Goal: Task Accomplishment & Management: Complete application form

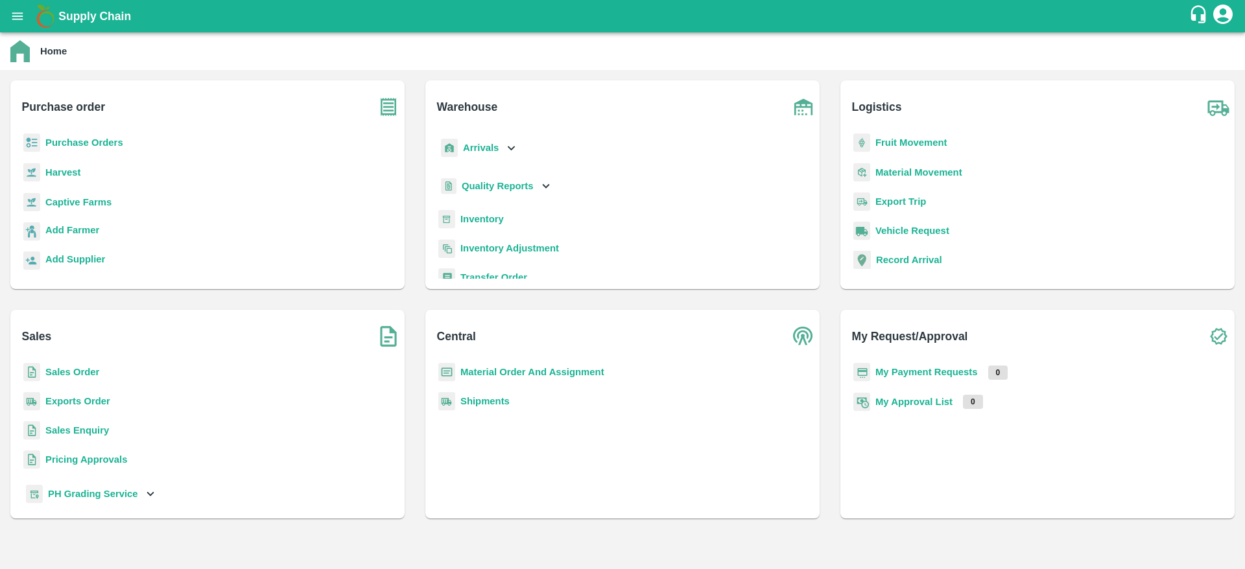
click at [67, 148] on p "Purchase Orders" at bounding box center [84, 143] width 78 height 14
click at [82, 145] on b "Purchase Orders" at bounding box center [84, 142] width 78 height 10
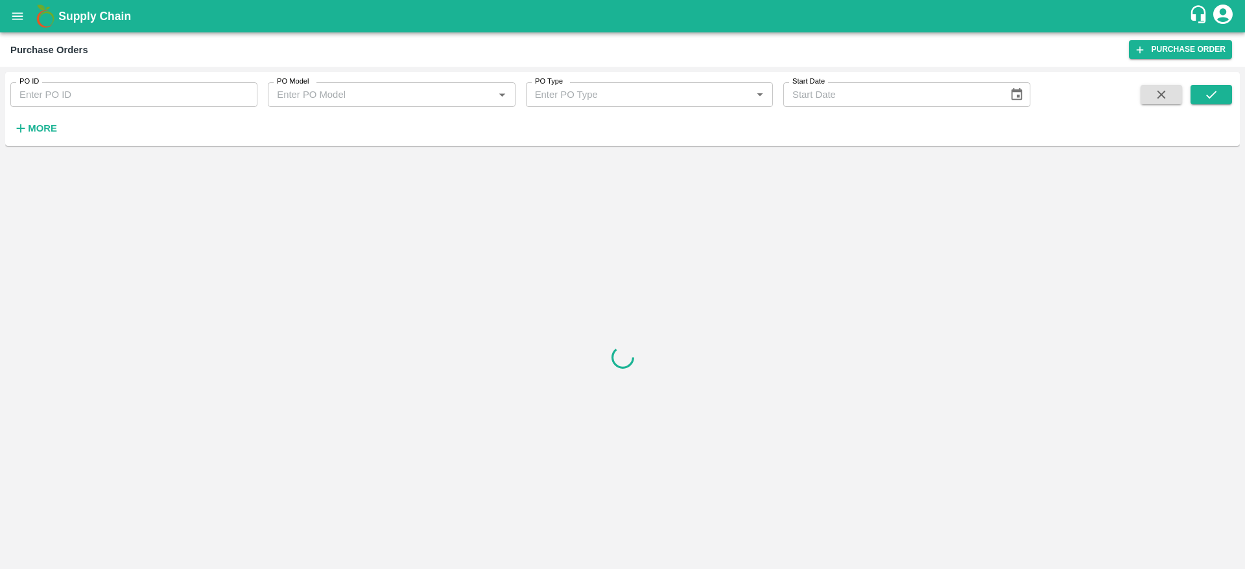
click at [84, 104] on input "PO ID" at bounding box center [133, 94] width 247 height 25
paste input "159102"
type input "159102"
click at [1212, 88] on icon "submit" at bounding box center [1211, 95] width 14 height 14
click at [91, 100] on input "159102" at bounding box center [133, 94] width 247 height 25
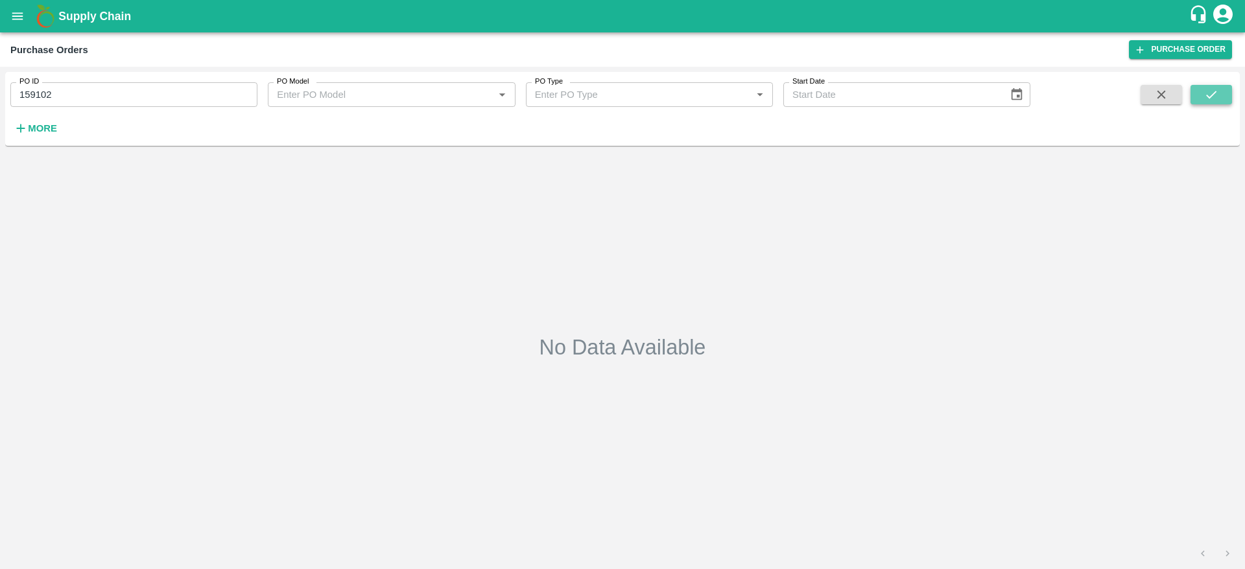
click at [1203, 97] on button "submit" at bounding box center [1210, 94] width 41 height 19
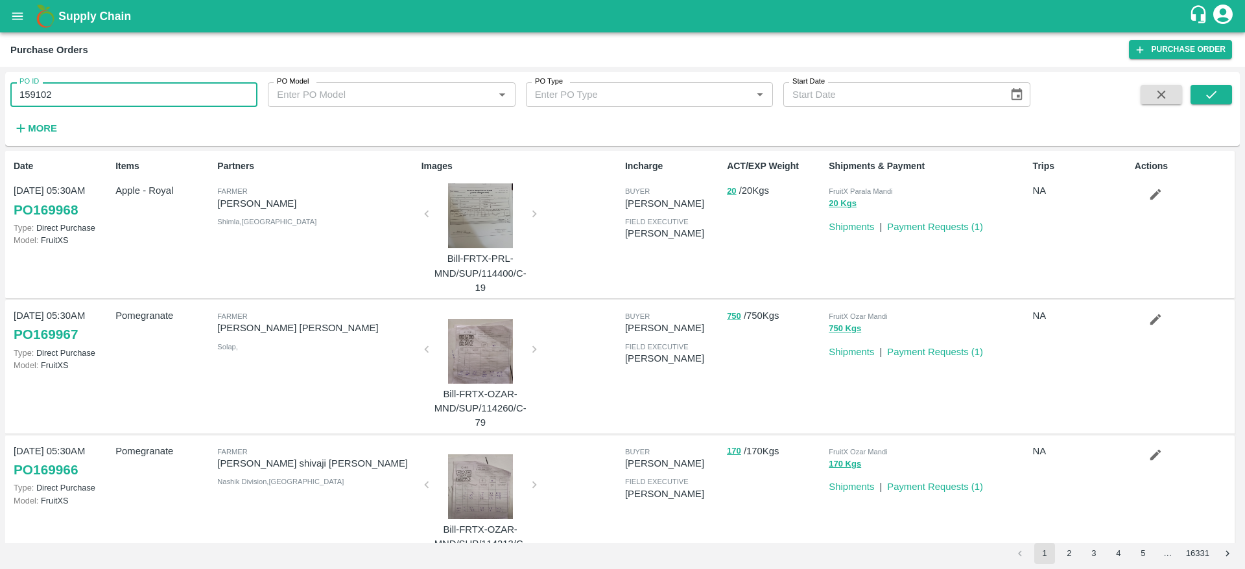
click at [125, 87] on input "159102" at bounding box center [133, 94] width 247 height 25
click at [1224, 98] on button "submit" at bounding box center [1210, 94] width 41 height 19
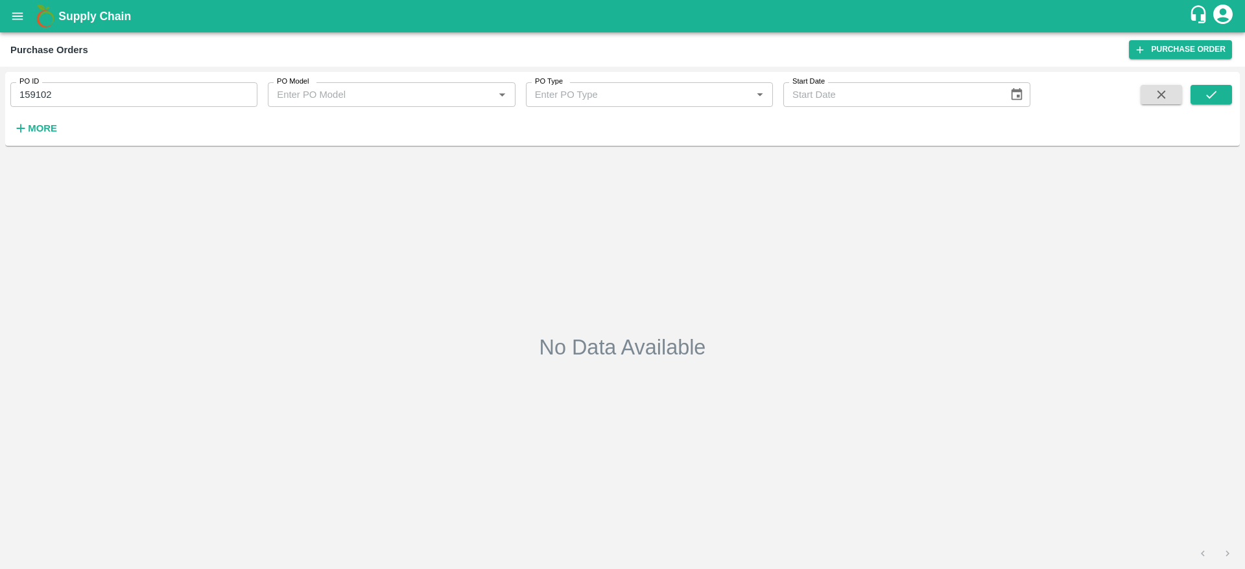
click at [124, 95] on input "159102" at bounding box center [133, 94] width 247 height 25
paste input "text"
click at [1210, 91] on icon "submit" at bounding box center [1211, 95] width 14 height 14
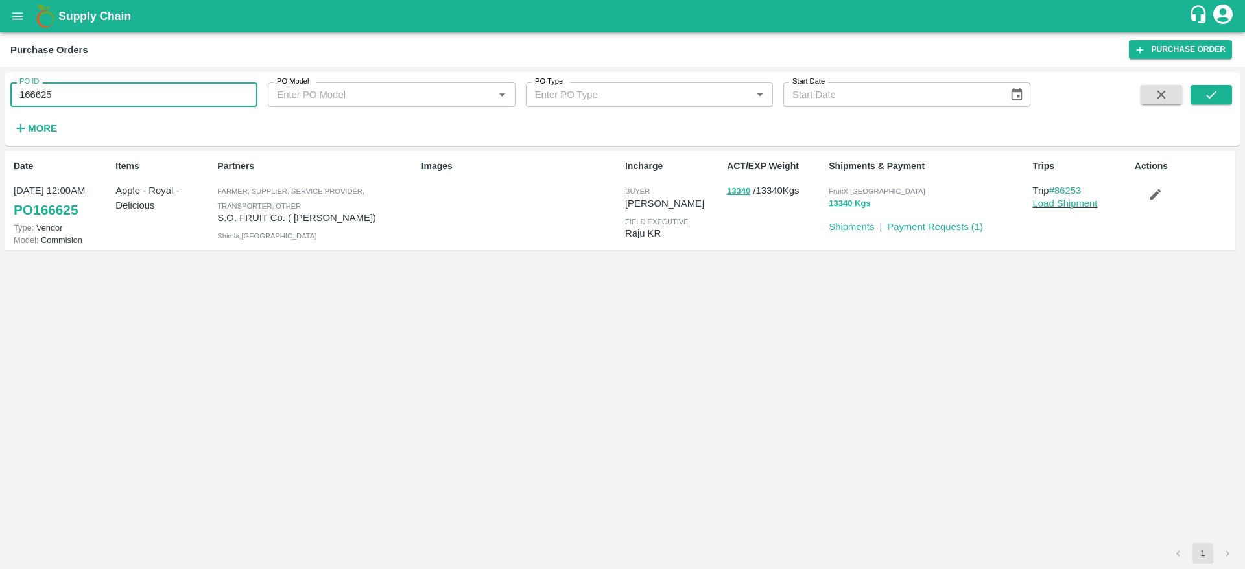
click at [127, 93] on input "166625" at bounding box center [133, 94] width 247 height 25
paste input "text"
click at [1214, 99] on icon "submit" at bounding box center [1211, 95] width 14 height 14
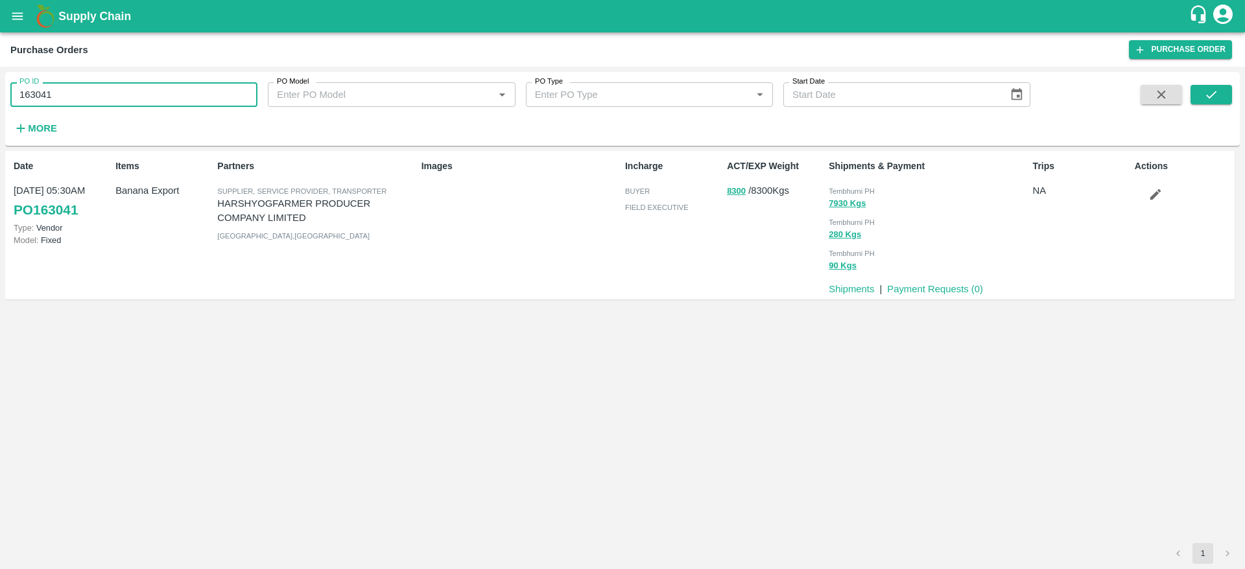
click at [94, 93] on input "163041" at bounding box center [133, 94] width 247 height 25
paste input "text"
click at [1204, 88] on icon "submit" at bounding box center [1211, 95] width 14 height 14
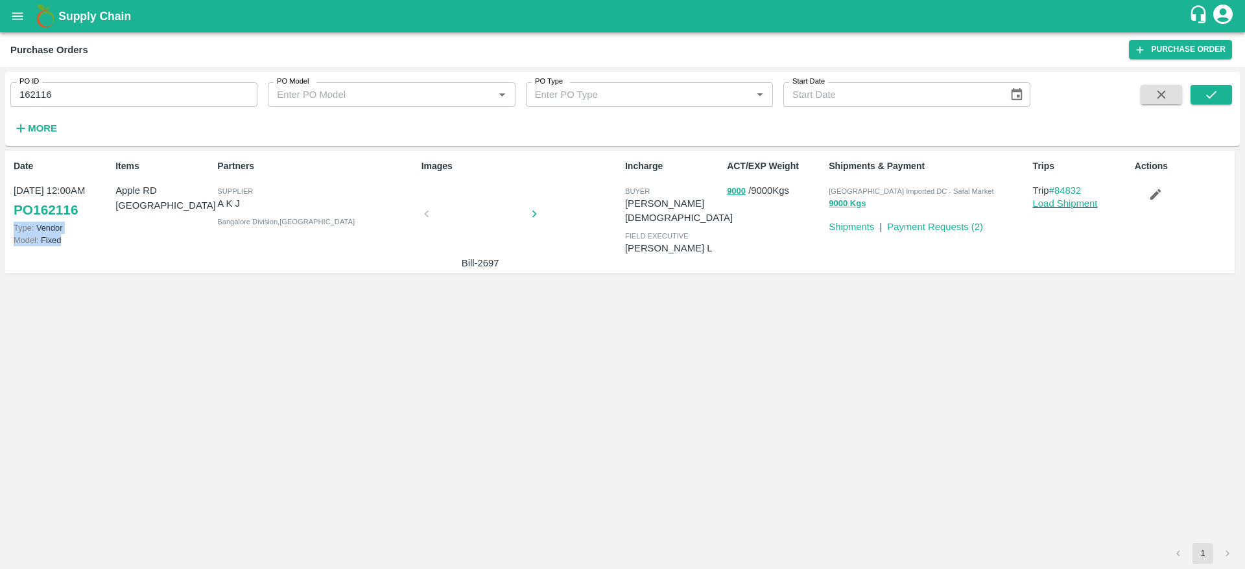
drag, startPoint x: 89, startPoint y: 211, endPoint x: 117, endPoint y: 206, distance: 27.8
click at [93, 239] on div "Date 27 Jun, 12:00AM PO 162116 Type: Vendor Model: Fixed" at bounding box center [59, 211] width 102 height 115
click at [35, 104] on input "162116" at bounding box center [133, 94] width 247 height 25
click at [463, 231] on div at bounding box center [480, 215] width 97 height 65
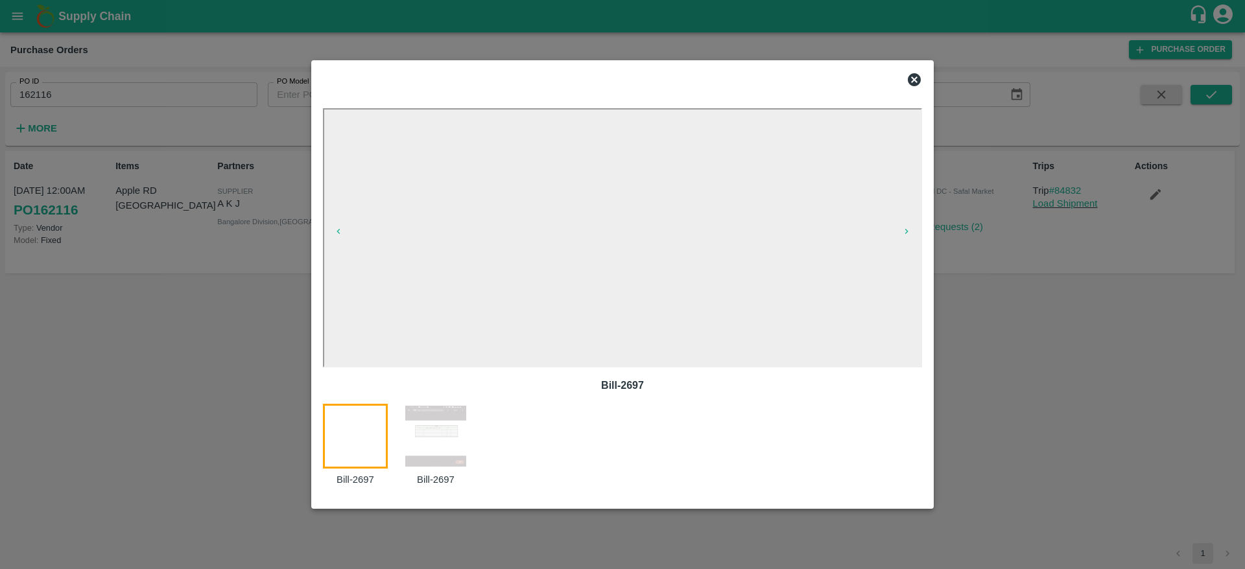
click at [910, 76] on icon at bounding box center [914, 79] width 13 height 13
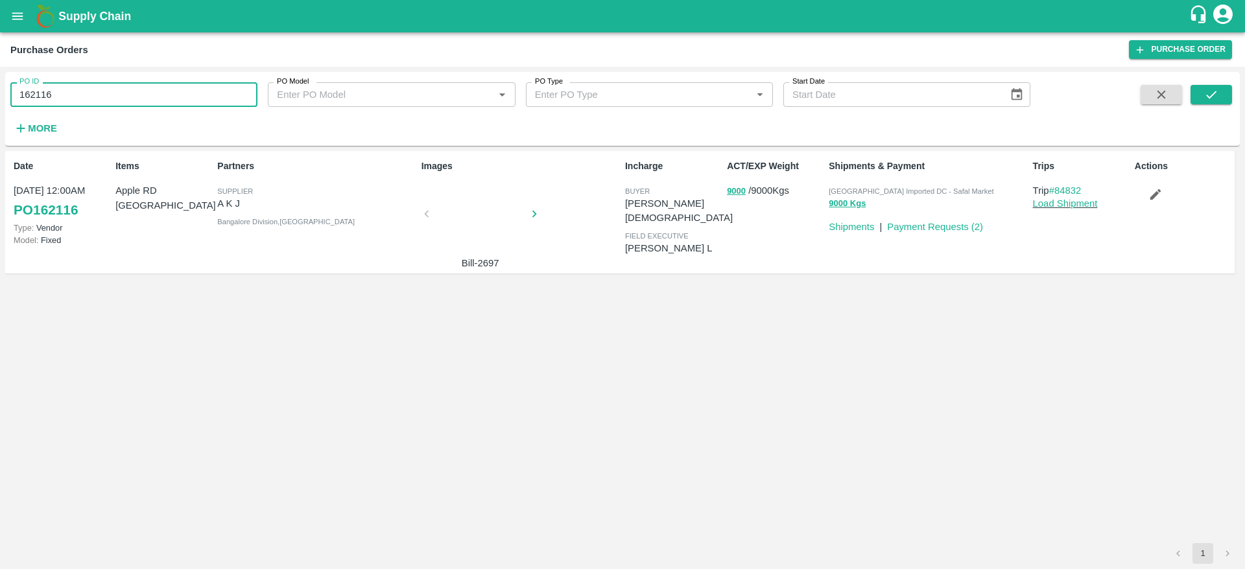
click at [91, 89] on input "162116" at bounding box center [133, 94] width 247 height 25
paste input "text"
type input "159462"
click at [1210, 88] on icon "submit" at bounding box center [1211, 95] width 14 height 14
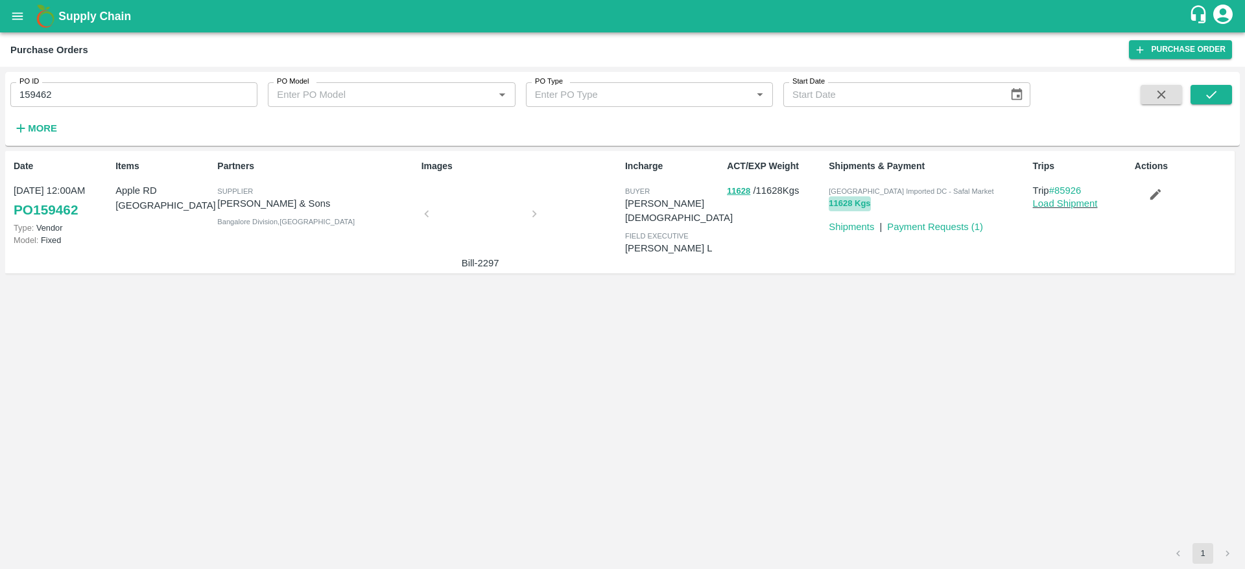
click at [850, 198] on button "11628 Kgs" at bounding box center [849, 203] width 41 height 15
click at [1063, 191] on link "#85926" at bounding box center [1065, 190] width 32 height 10
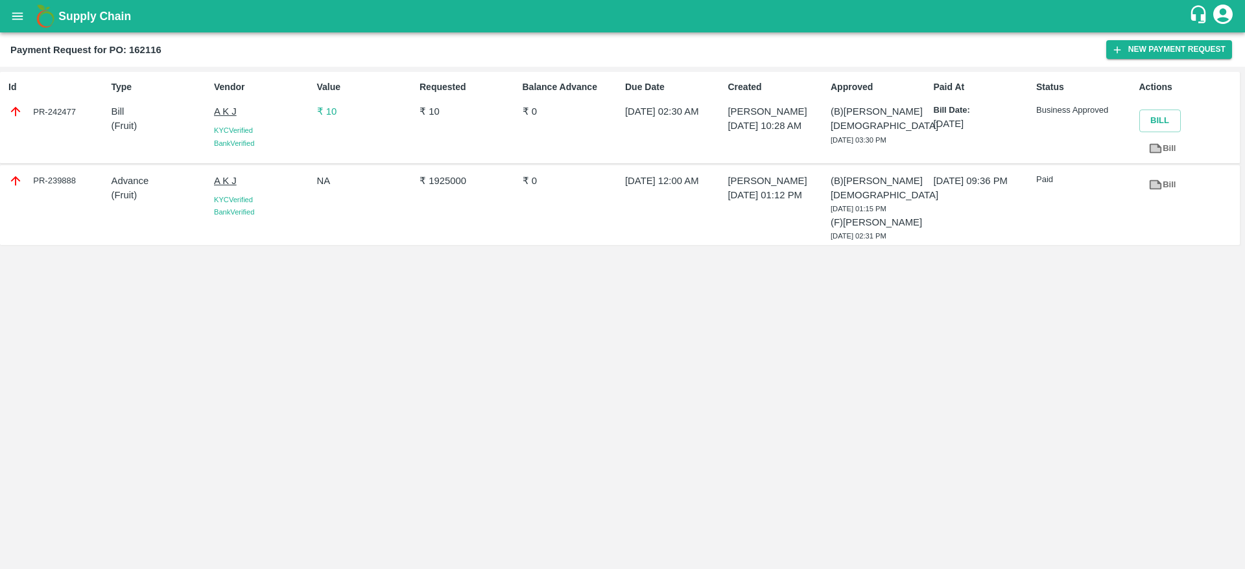
click at [62, 106] on div "PR-242477" at bounding box center [56, 111] width 97 height 14
copy div "242477"
click at [325, 112] on p "₹ 10" at bounding box center [365, 111] width 97 height 14
click at [326, 112] on p "₹ 10" at bounding box center [365, 111] width 97 height 14
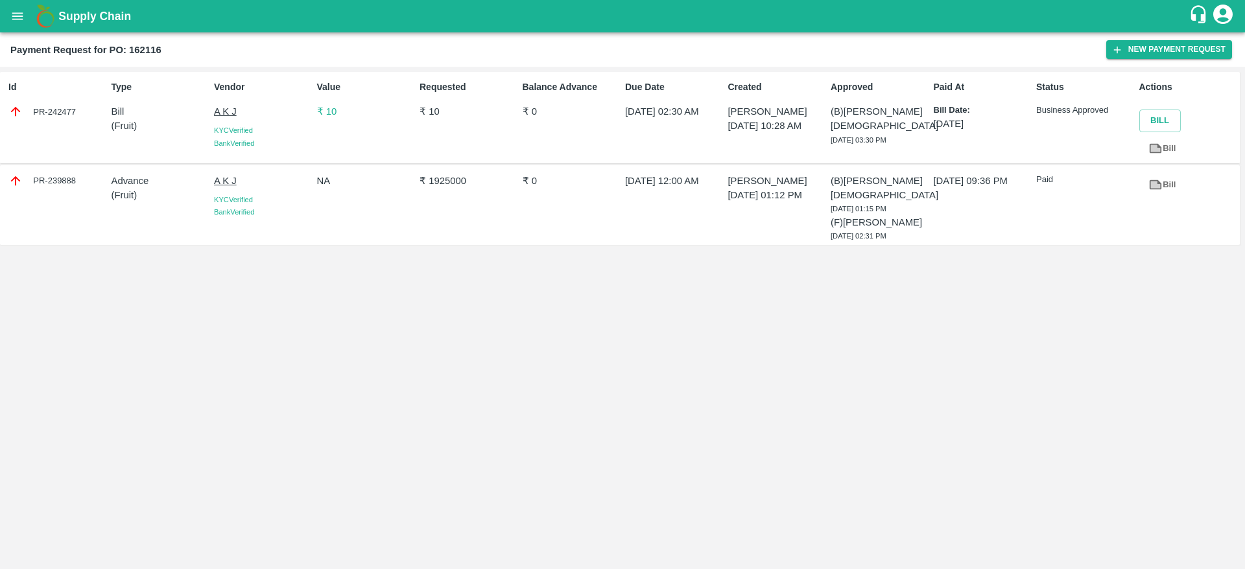
click at [153, 52] on b "Payment Request for PO: 162116" at bounding box center [85, 50] width 151 height 10
copy b "162116"
click at [12, 10] on icon "open drawer" at bounding box center [17, 16] width 14 height 14
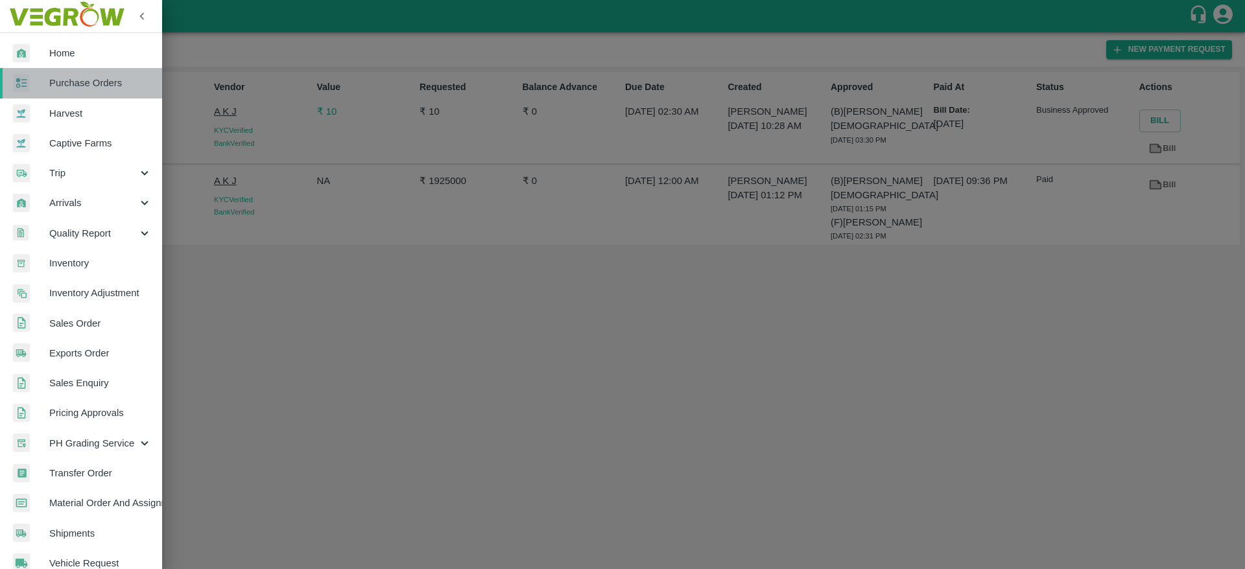
click at [88, 82] on span "Purchase Orders" at bounding box center [100, 83] width 102 height 14
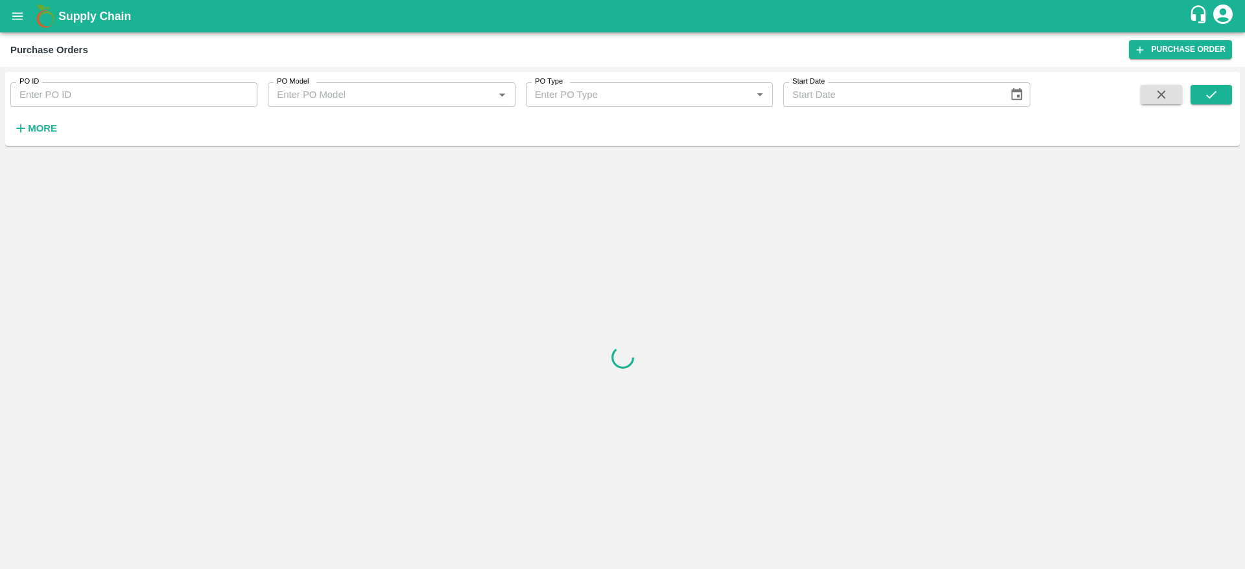
click at [97, 106] on input "PO ID" at bounding box center [133, 94] width 247 height 25
paste input "162116"
click at [1217, 97] on icon "submit" at bounding box center [1211, 95] width 14 height 14
click at [1216, 97] on icon "submit" at bounding box center [1211, 95] width 14 height 14
click at [159, 97] on input "162116" at bounding box center [133, 94] width 247 height 25
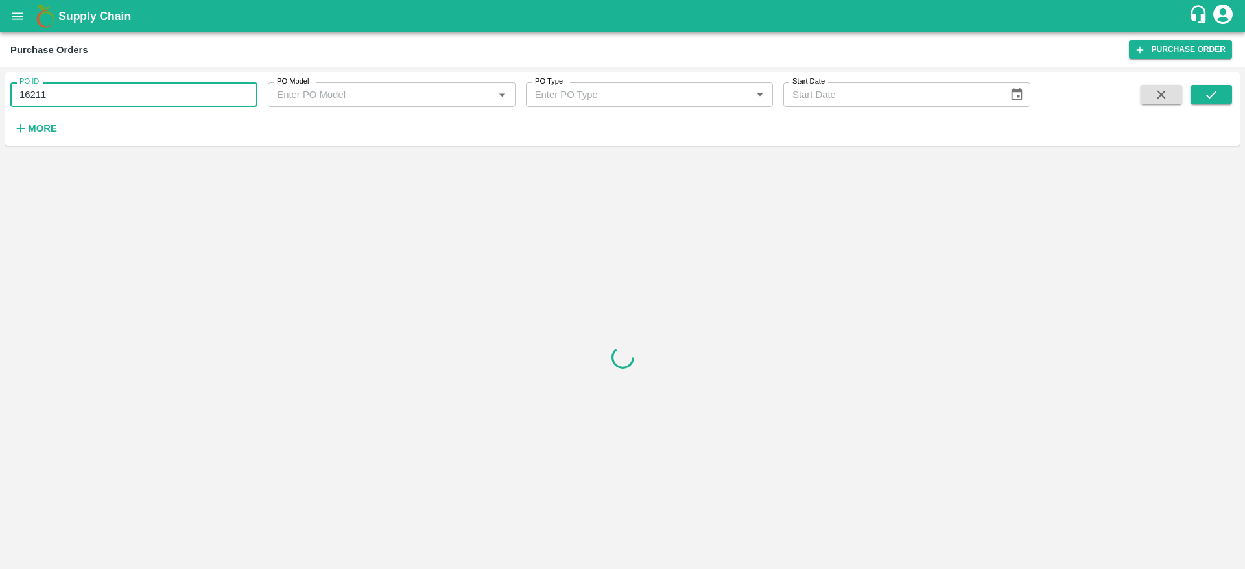
type input "162116"
click at [1194, 91] on button "submit" at bounding box center [1210, 94] width 41 height 19
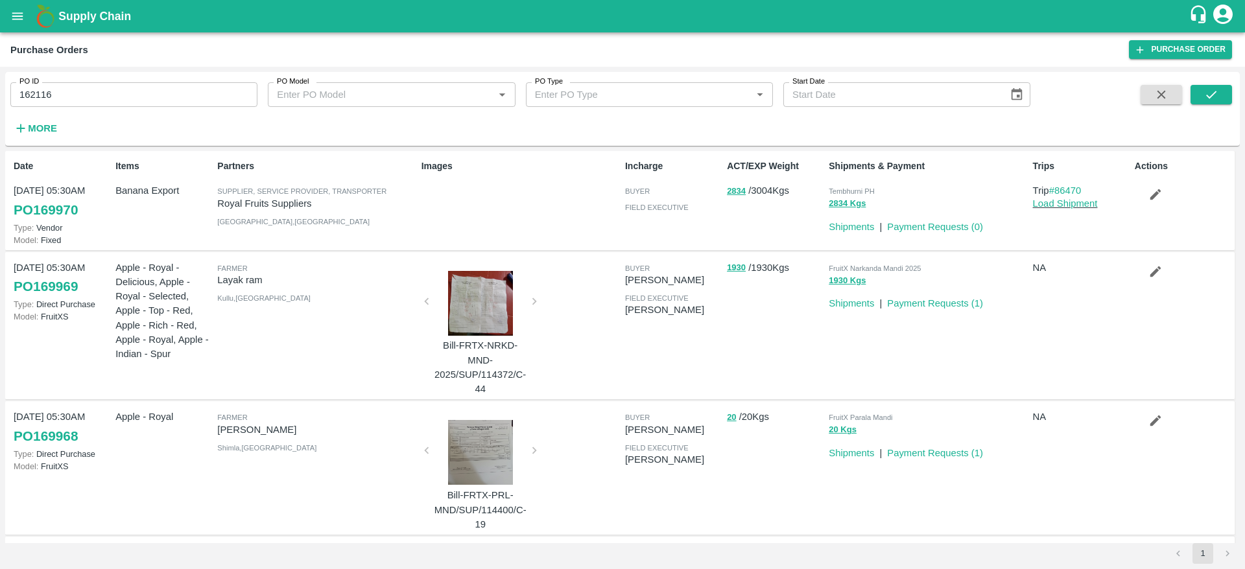
click at [71, 100] on input "162116" at bounding box center [133, 94] width 247 height 25
click at [1210, 96] on icon "submit" at bounding box center [1211, 95] width 14 height 14
click at [169, 87] on input "162116" at bounding box center [133, 94] width 247 height 25
paste input "text"
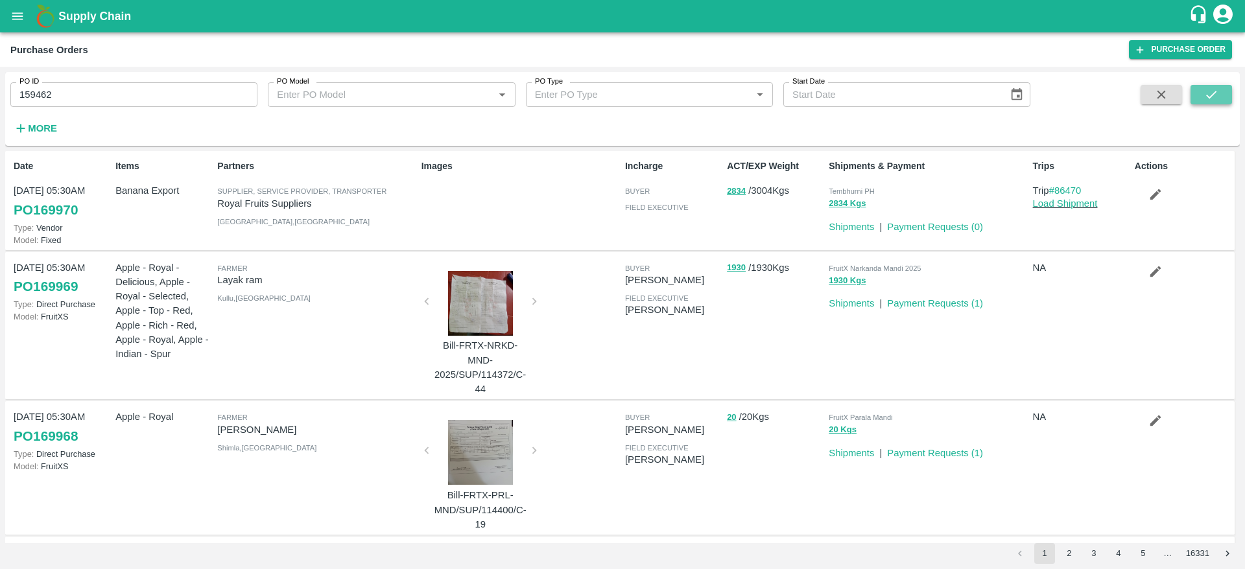
click at [1208, 88] on icon "submit" at bounding box center [1211, 95] width 14 height 14
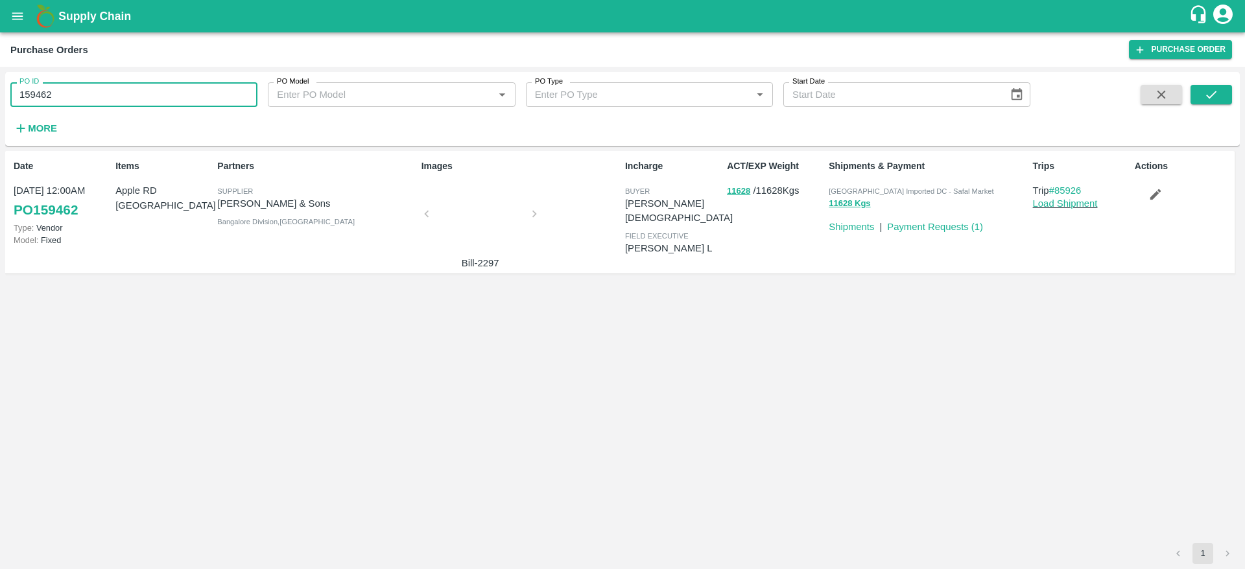
click at [67, 97] on input "159462" at bounding box center [133, 94] width 247 height 25
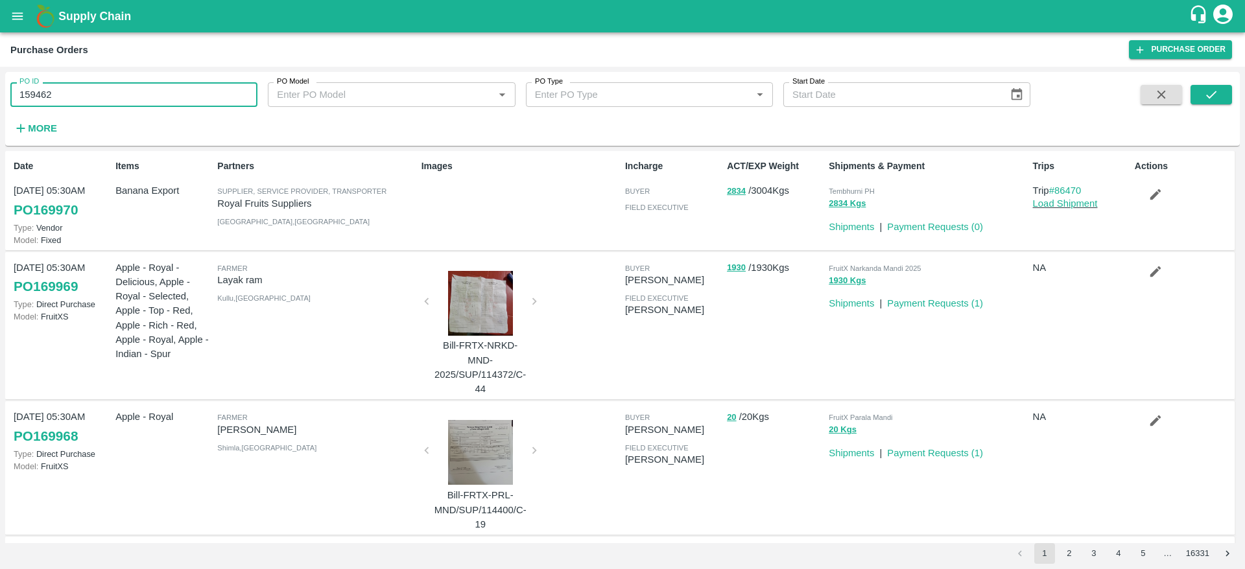
paste input "text"
click at [1214, 108] on span at bounding box center [1210, 111] width 41 height 53
click at [1207, 91] on icon "submit" at bounding box center [1211, 95] width 14 height 14
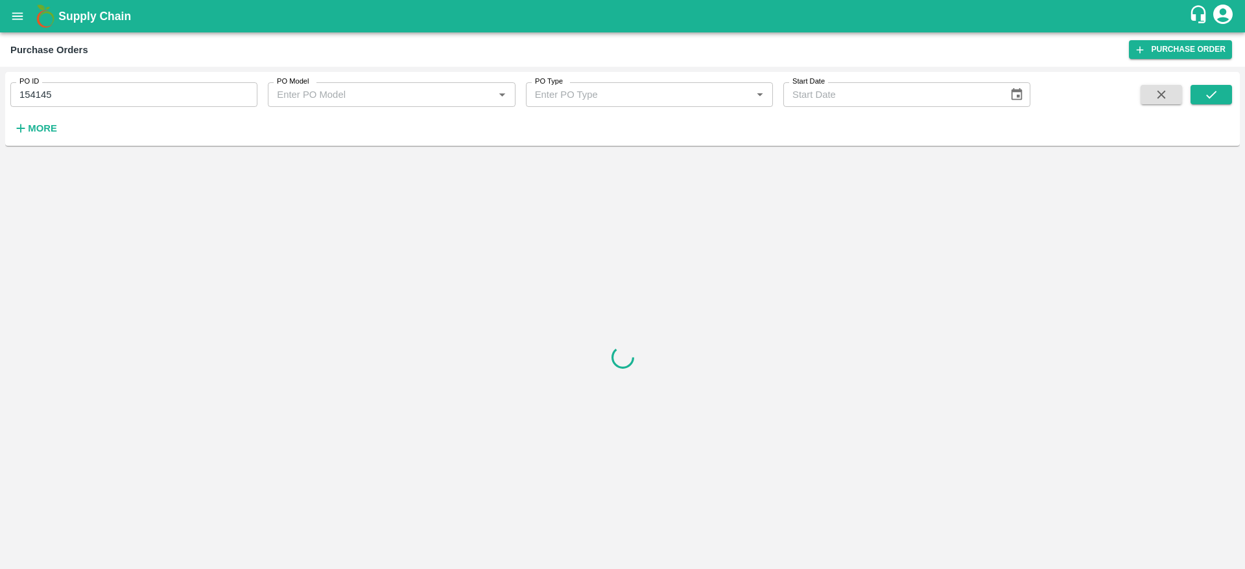
click at [137, 92] on input "154145" at bounding box center [133, 94] width 247 height 25
type input "154145"
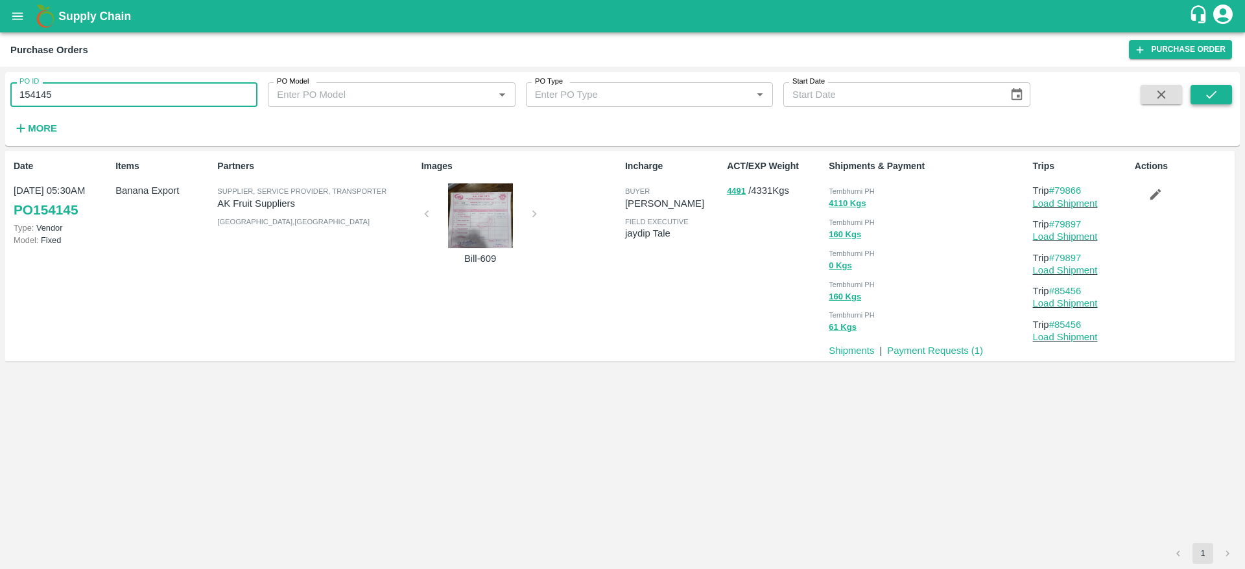
click at [1218, 91] on icon "submit" at bounding box center [1211, 95] width 14 height 14
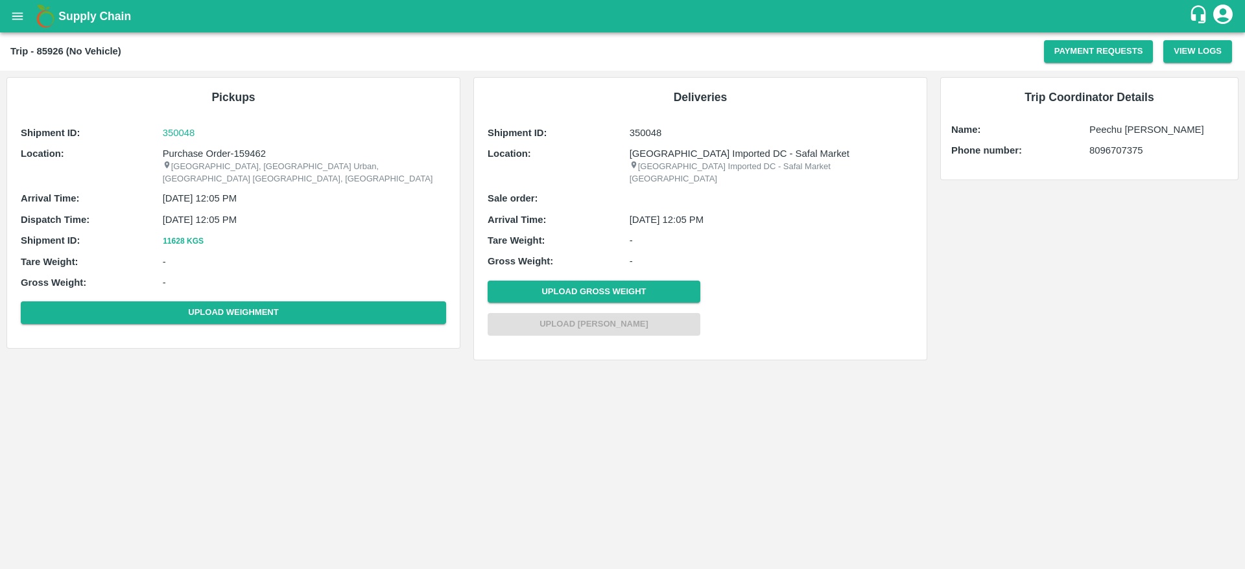
drag, startPoint x: 632, startPoint y: 205, endPoint x: 796, endPoint y: 211, distance: 163.5
click at [796, 213] on p "30 Jul 2025, 12:05 PM" at bounding box center [771, 220] width 283 height 14
click at [666, 196] on div "Shipment ID: 350048 Location: Bangalore Imported DC - Safal Market Bangalore Im…" at bounding box center [700, 234] width 432 height 222
drag, startPoint x: 630, startPoint y: 209, endPoint x: 802, endPoint y: 212, distance: 171.8
click at [802, 213] on p "30 Jul 2025, 12:05 PM" at bounding box center [771, 220] width 283 height 14
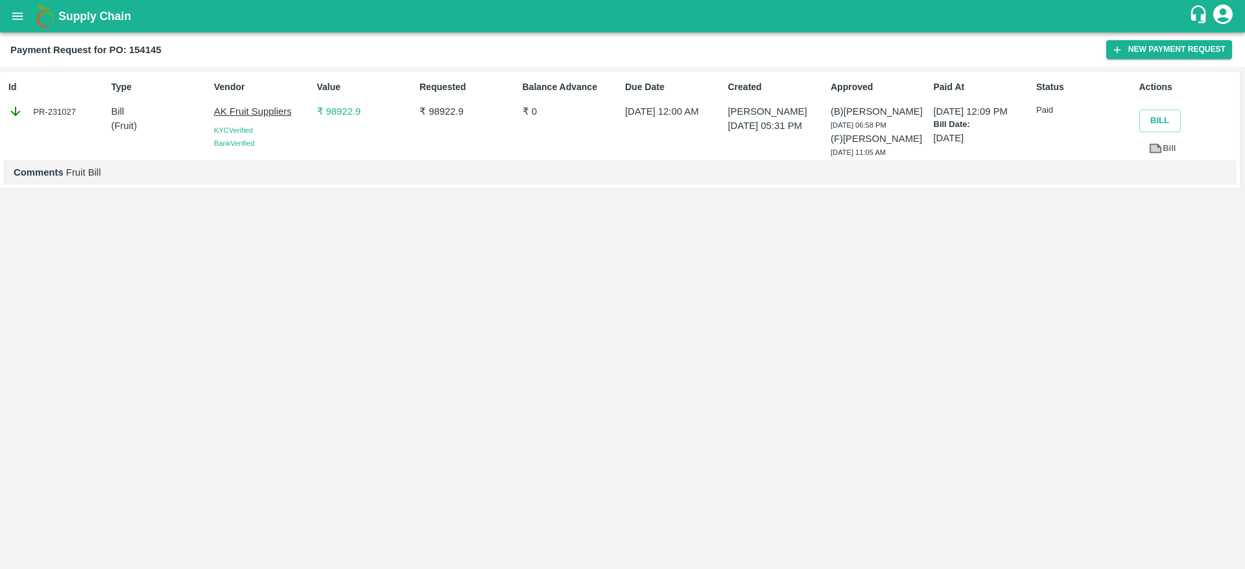
click at [63, 124] on div "Id PR-231027" at bounding box center [54, 117] width 102 height 85
click at [62, 124] on div "Id PR-231027" at bounding box center [54, 117] width 102 height 85
copy div "231027"
click at [136, 47] on b "Payment Request for PO: 154145" at bounding box center [85, 50] width 151 height 10
copy b "154145"
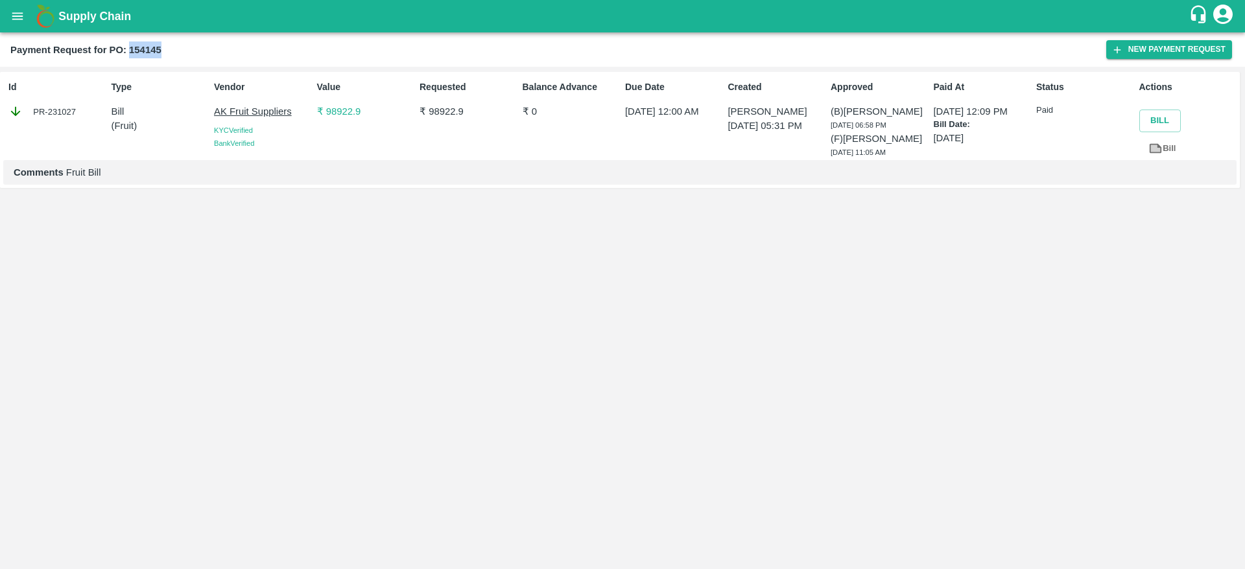
click at [136, 47] on b "Payment Request for PO: 154145" at bounding box center [85, 50] width 151 height 10
click at [340, 112] on p "₹ 98922.9" at bounding box center [365, 111] width 97 height 14
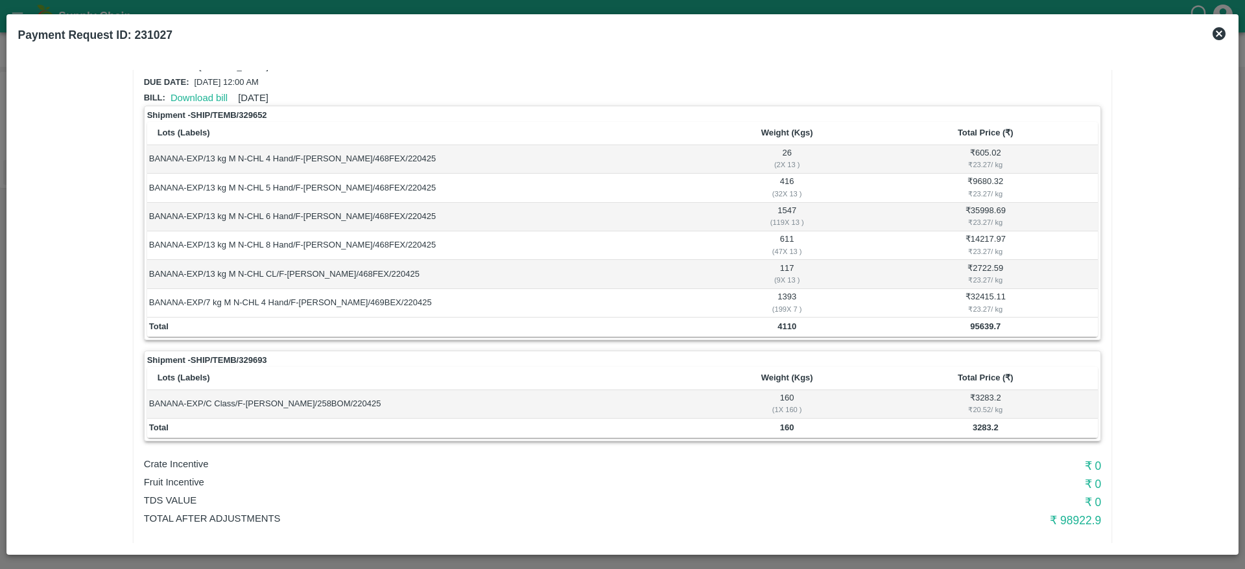
scroll to position [69, 0]
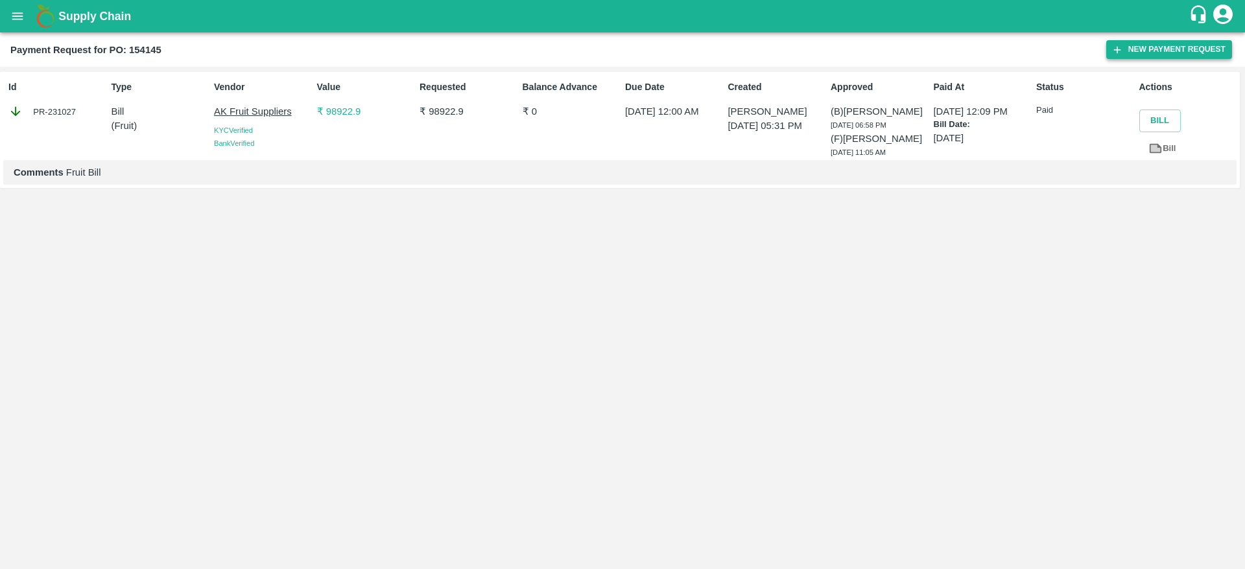
click at [1155, 51] on button "New Payment Request" at bounding box center [1169, 49] width 126 height 19
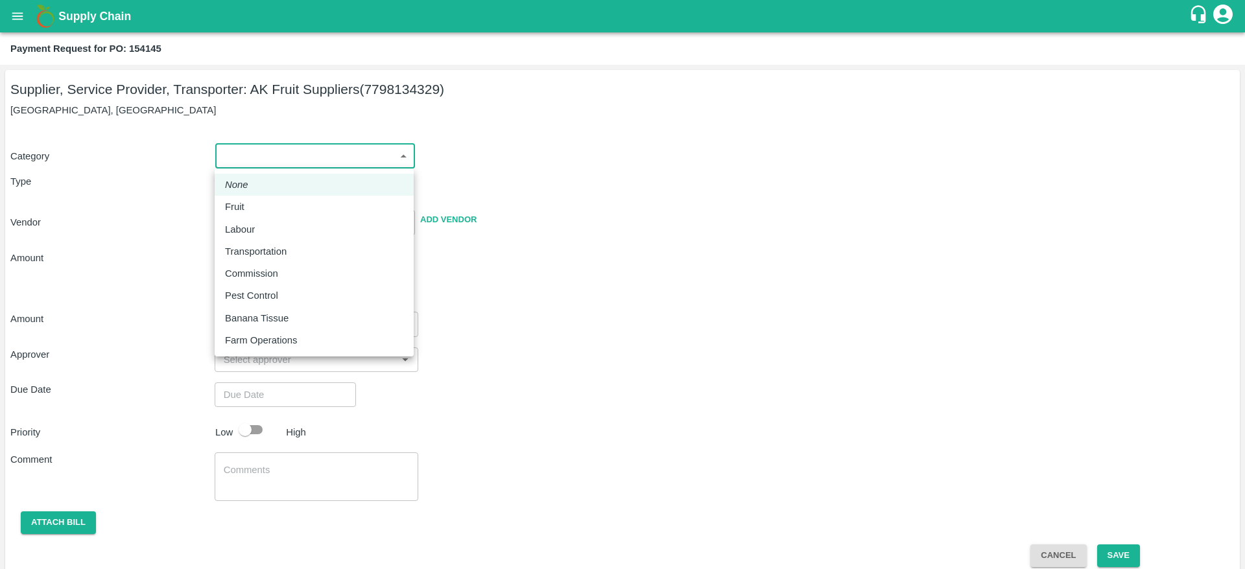
click at [320, 153] on body "Supply Chain Payment Request for PO: 154145 Supplier, Service Provider, Transpo…" at bounding box center [622, 284] width 1245 height 569
click at [267, 200] on div "Fruit" at bounding box center [314, 207] width 178 height 14
type input "1"
type input "AK Fruit Suppliers - 7798134329(Supplier, Service Provider, Transporter)"
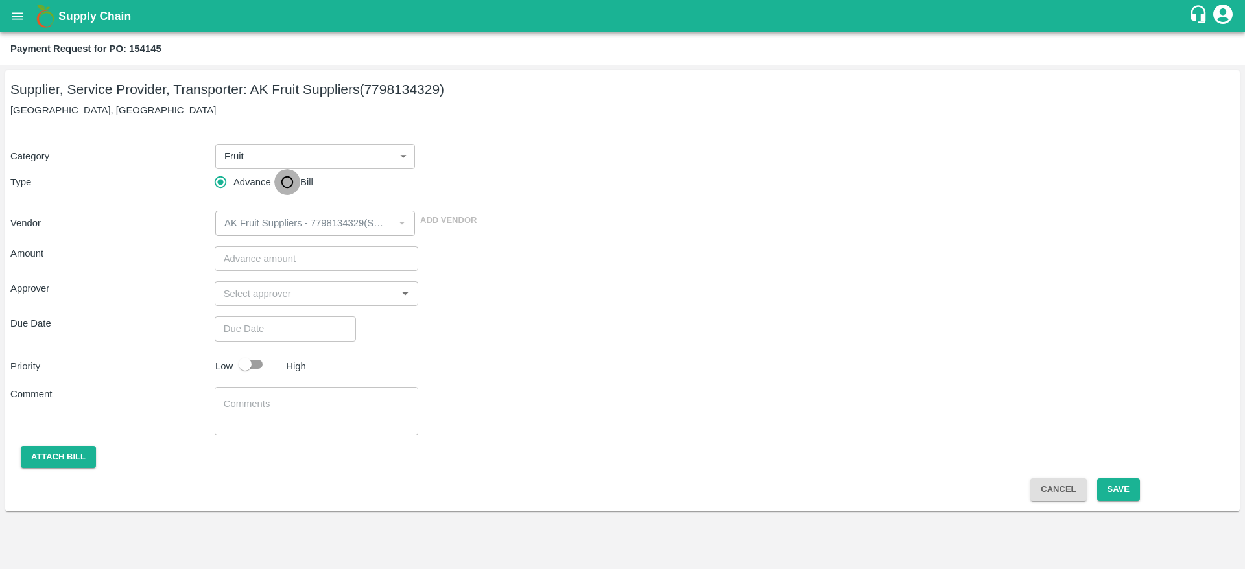
click at [287, 182] on input "Bill" at bounding box center [287, 182] width 26 height 26
radio input "true"
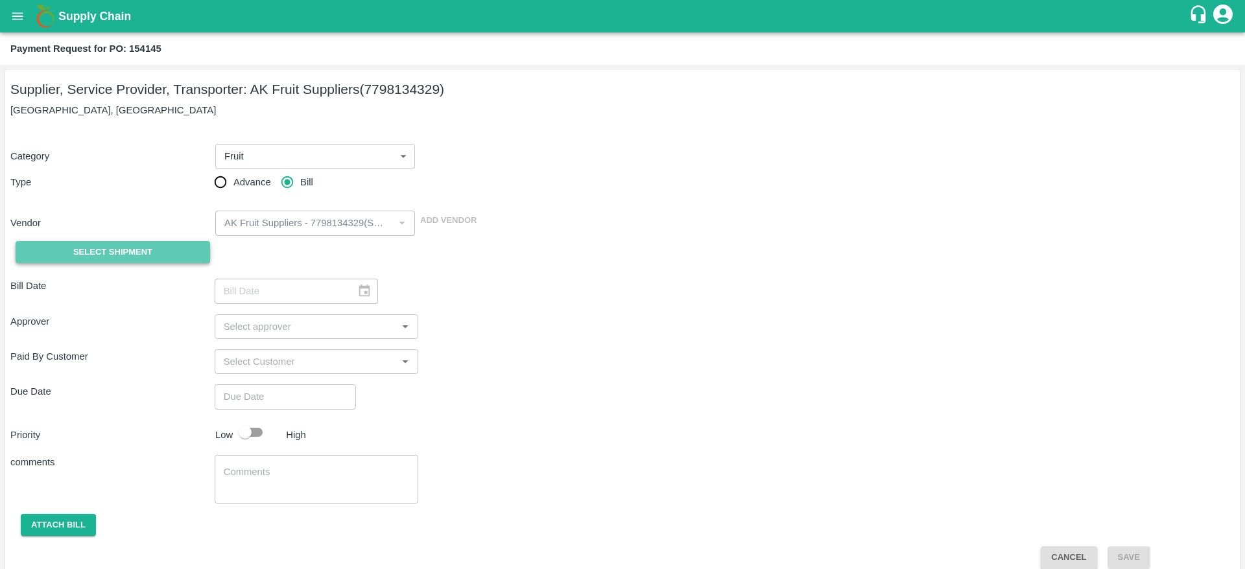
click at [176, 244] on button "Select Shipment" at bounding box center [113, 252] width 195 height 23
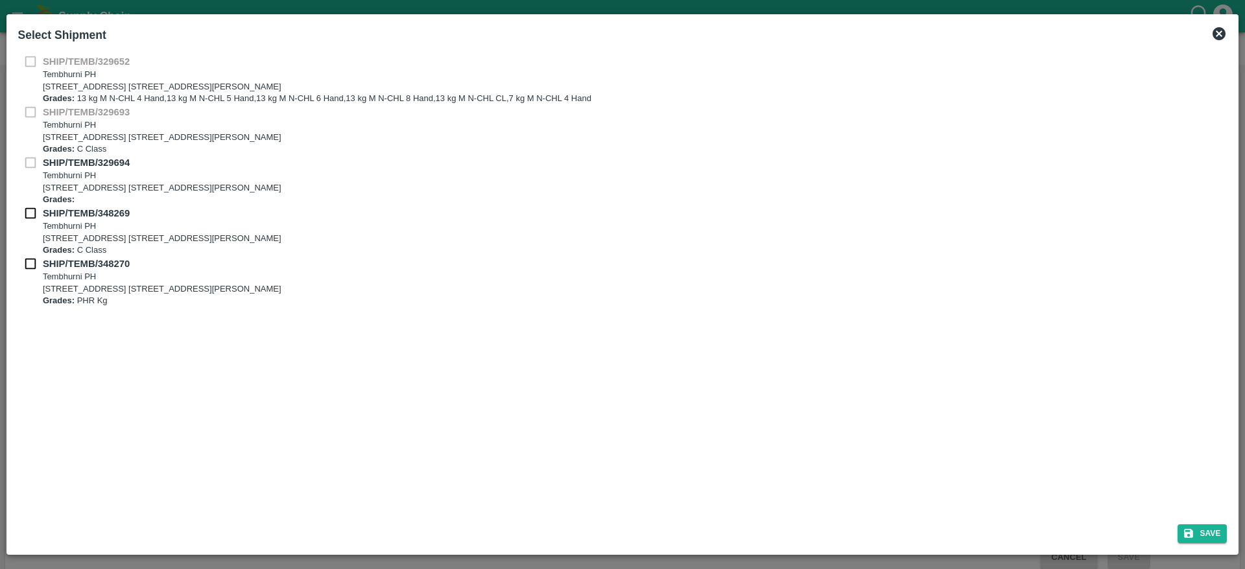
click at [32, 217] on input "checkbox" at bounding box center [30, 213] width 25 height 14
checkbox input "true"
click at [34, 264] on input "checkbox" at bounding box center [30, 264] width 25 height 14
checkbox input "true"
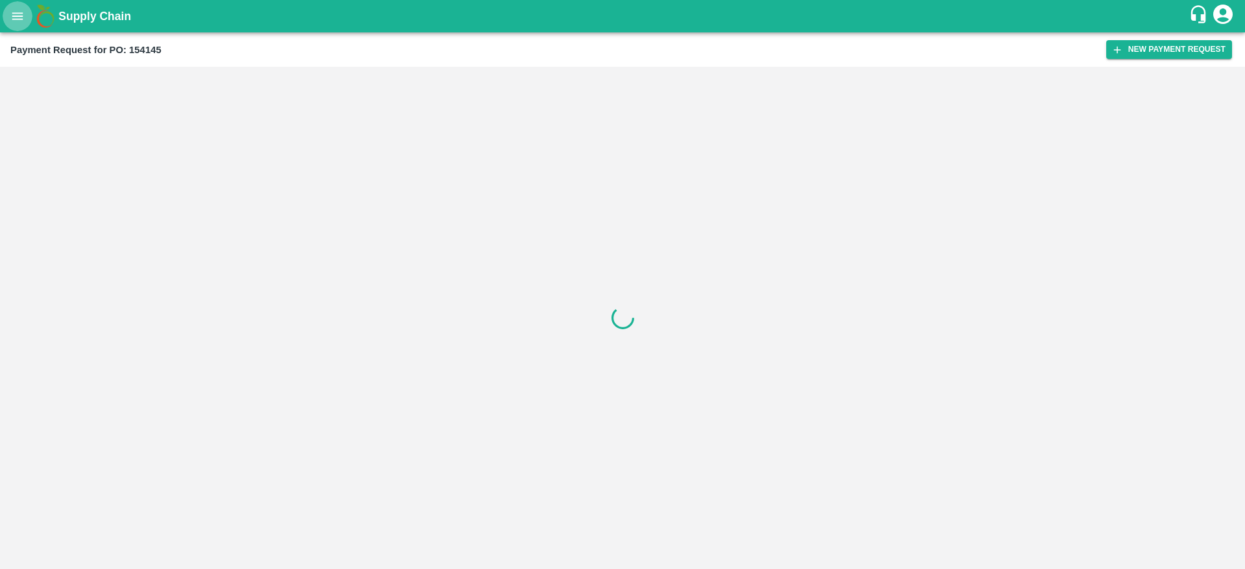
click at [13, 25] on button "open drawer" at bounding box center [18, 16] width 30 height 30
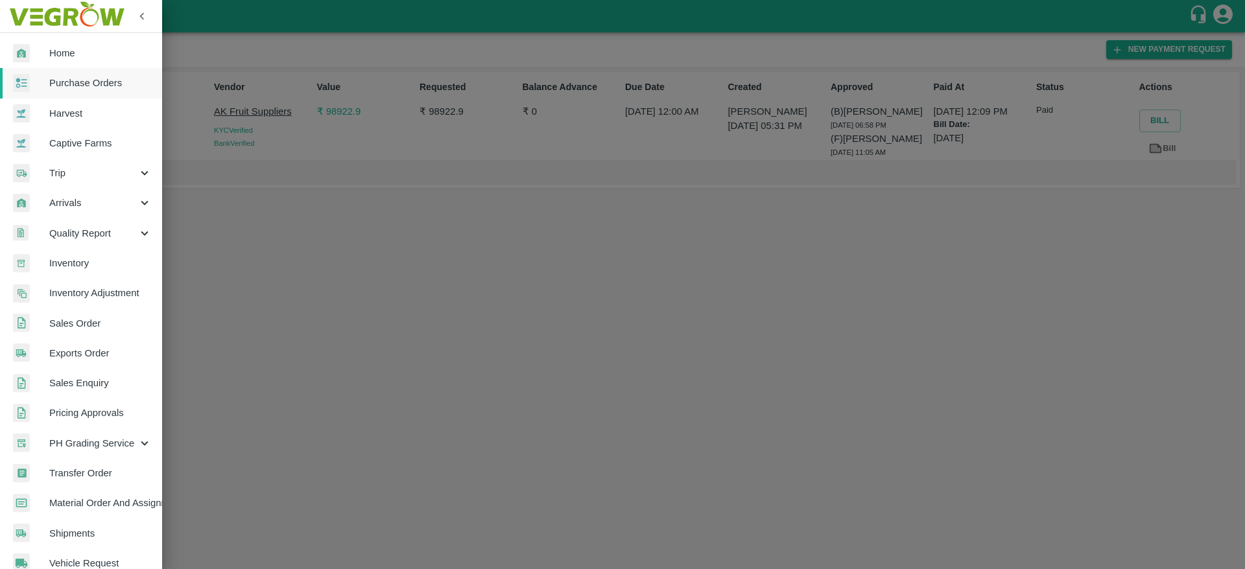
click at [62, 77] on span "Purchase Orders" at bounding box center [100, 83] width 102 height 14
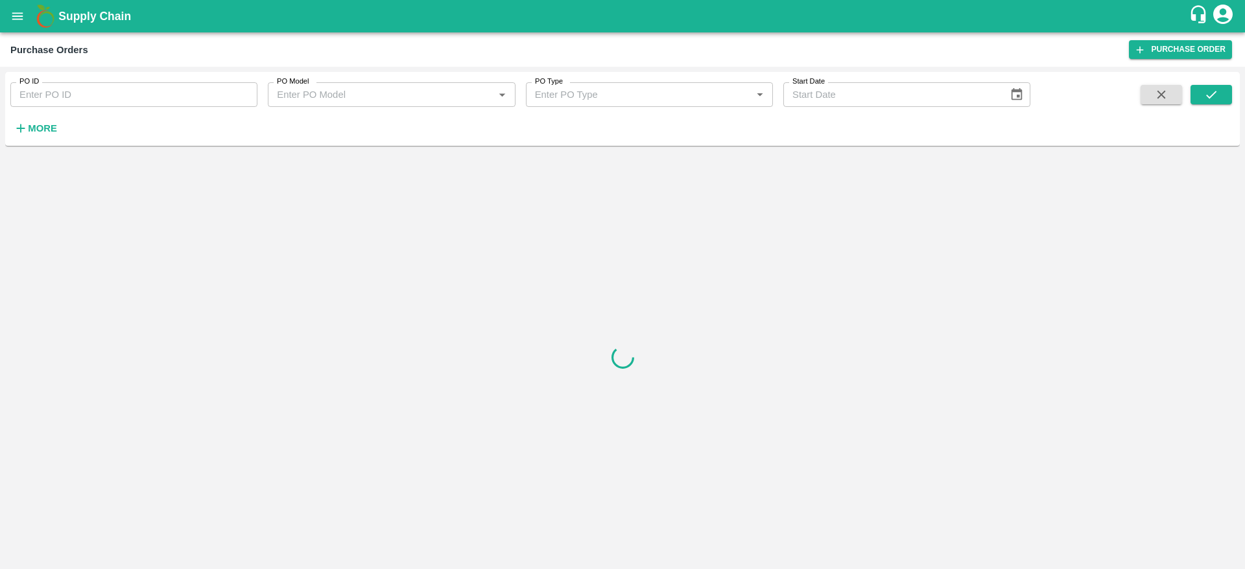
click at [99, 79] on div "PO ID PO ID" at bounding box center [128, 89] width 257 height 35
click at [99, 94] on input "PO ID" at bounding box center [133, 94] width 247 height 25
paste input "158069"
type input "158069"
click at [1220, 99] on button "submit" at bounding box center [1210, 94] width 41 height 19
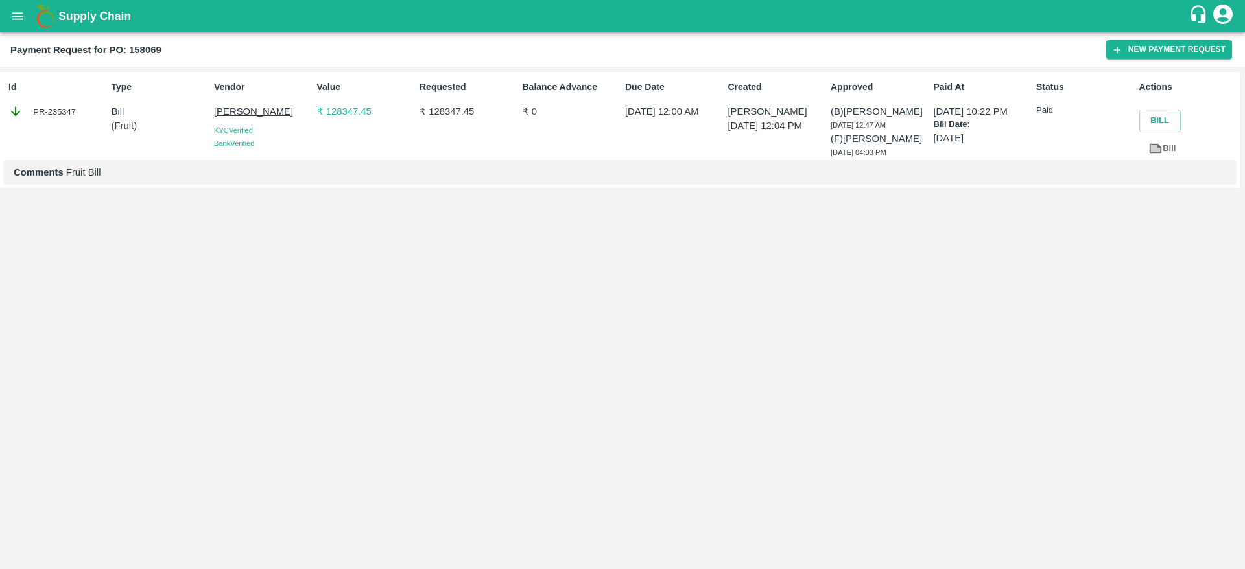
click at [1151, 60] on div "Payment Request for PO: 158069 New Payment Request" at bounding box center [622, 49] width 1245 height 34
click at [1143, 44] on button "New Payment Request" at bounding box center [1169, 49] width 126 height 19
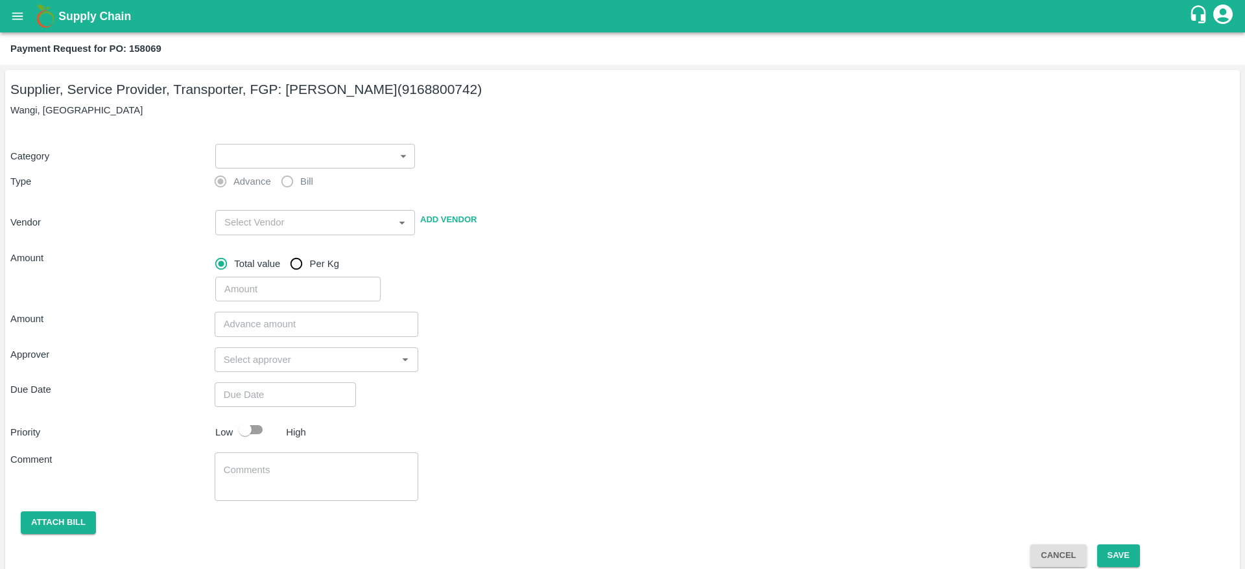
drag, startPoint x: 287, startPoint y: 124, endPoint x: 287, endPoint y: 134, distance: 9.7
click at [287, 134] on div "Supplier, Service Provider, Transporter, FGP: [PERSON_NAME] (9168800742) Wangi,…" at bounding box center [622, 324] width 1234 height 508
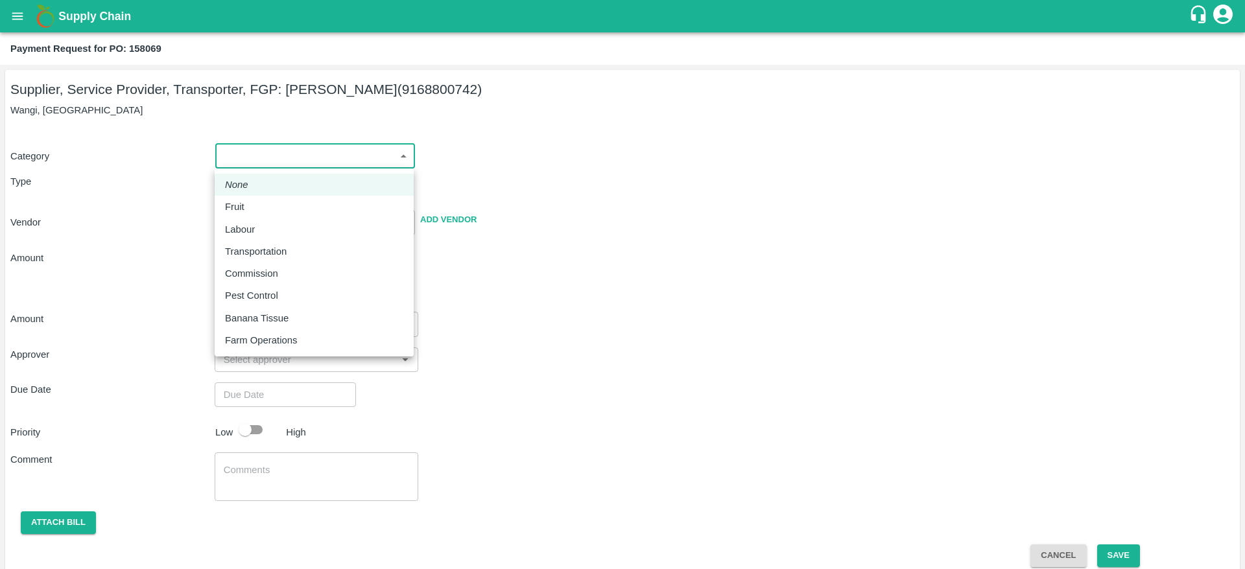
click at [285, 152] on body "Supply Chain Payment Request for PO: 158069 Supplier, Service Provider, Transpo…" at bounding box center [622, 284] width 1245 height 569
click at [285, 215] on li "Fruit" at bounding box center [314, 207] width 199 height 22
type input "1"
type input "[PERSON_NAME] - 9168800742(Supplier, Service Provider, Transporter, FGP)"
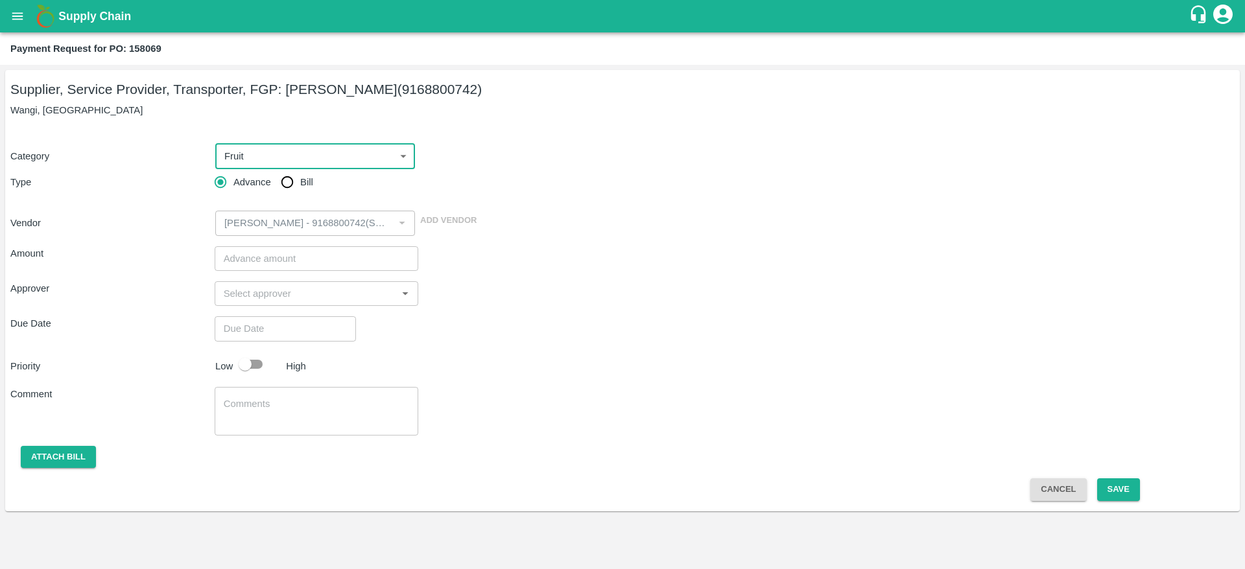
click at [285, 183] on input "Bill" at bounding box center [287, 182] width 26 height 26
radio input "true"
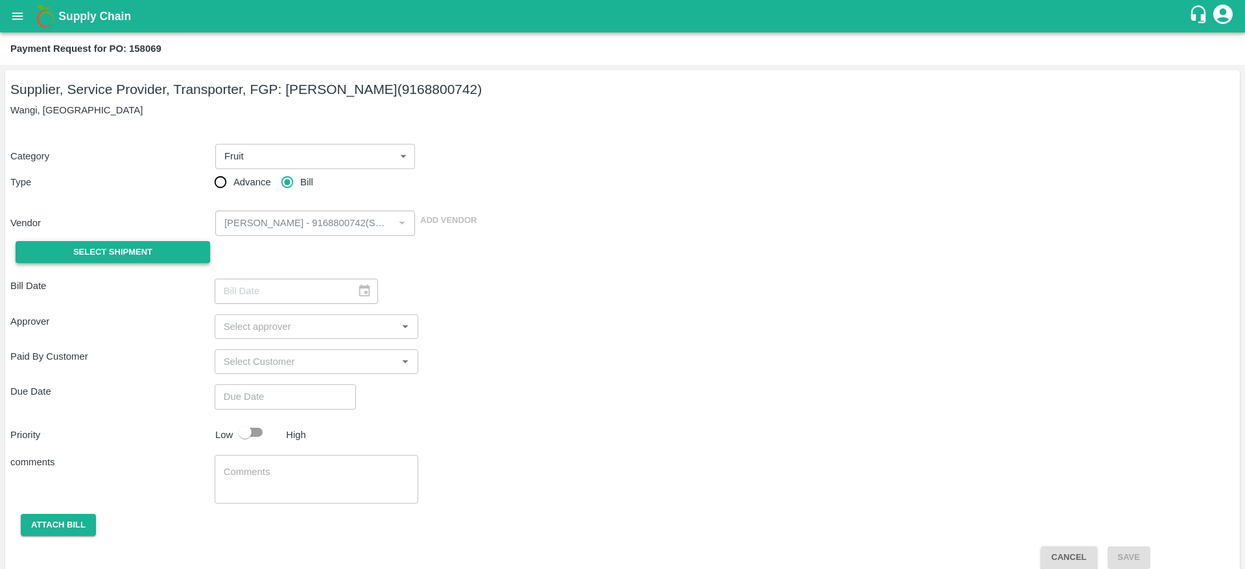
click at [145, 254] on span "Select Shipment" at bounding box center [112, 252] width 79 height 15
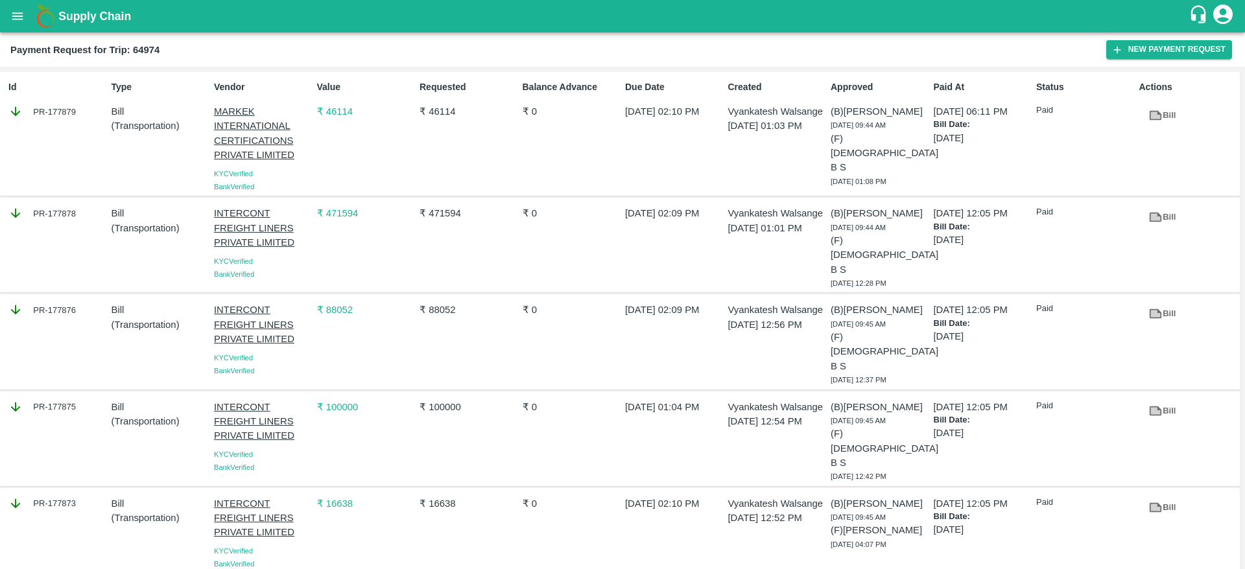
click at [17, 17] on icon "open drawer" at bounding box center [17, 16] width 14 height 14
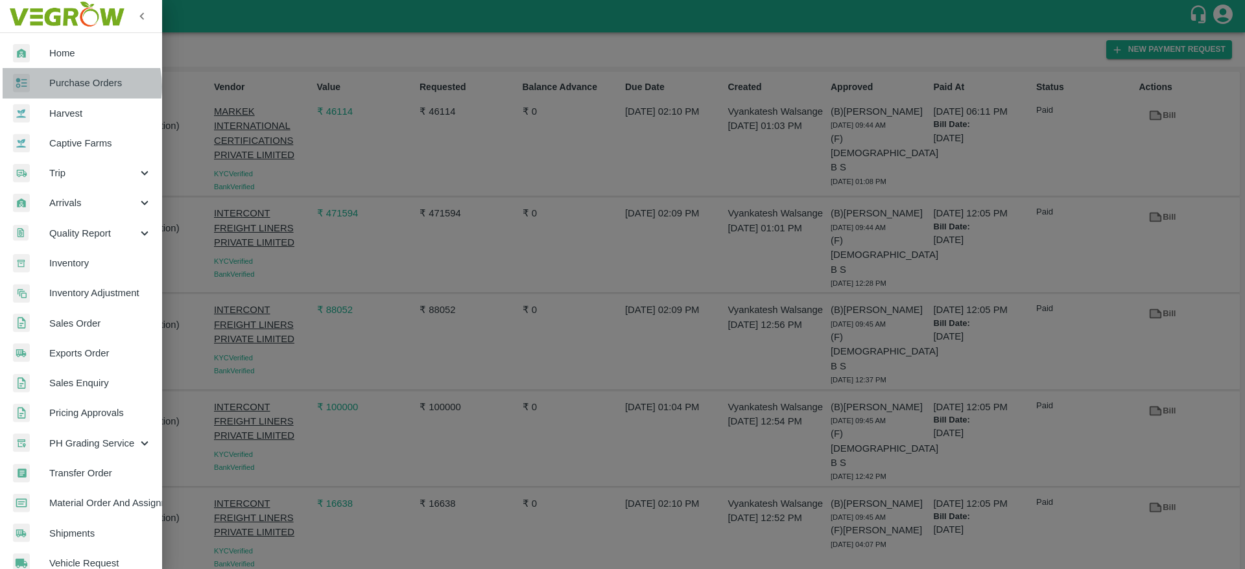
click at [77, 86] on span "Purchase Orders" at bounding box center [100, 83] width 102 height 14
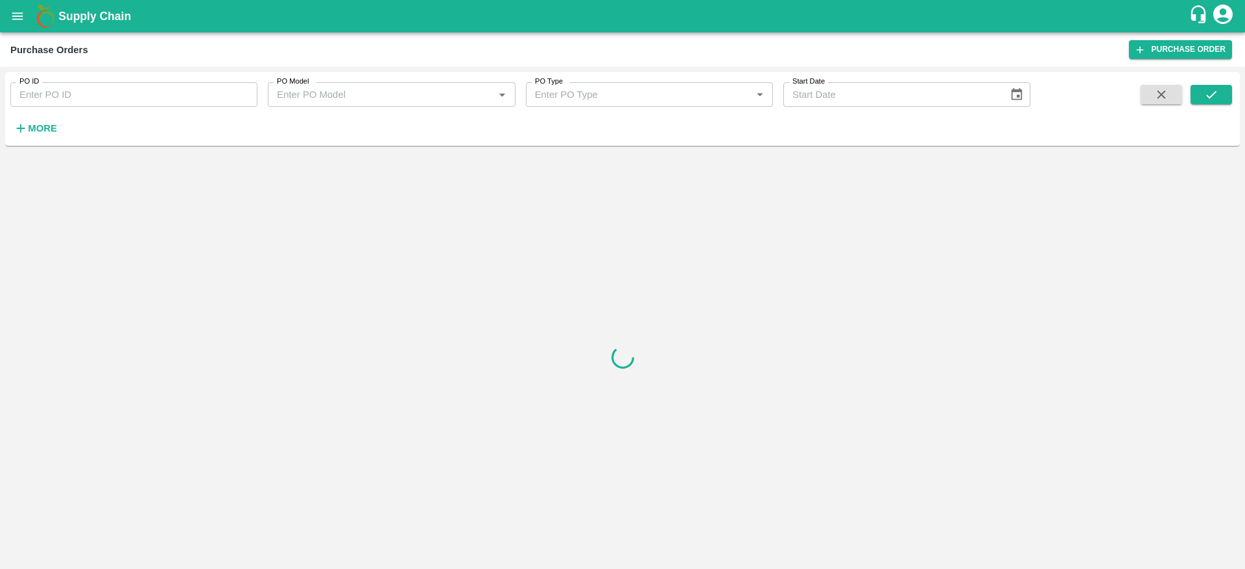
click at [81, 88] on input "PO ID" at bounding box center [133, 94] width 247 height 25
paste input "154145"
type input "154145"
click at [1210, 91] on icon "submit" at bounding box center [1211, 95] width 14 height 14
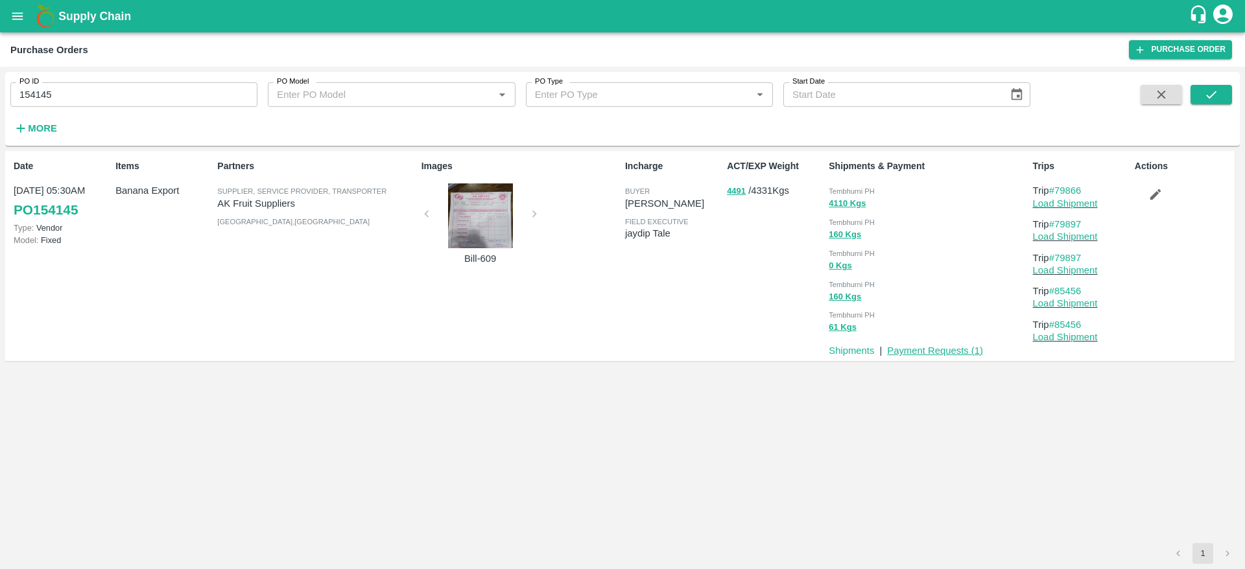
drag, startPoint x: 949, startPoint y: 357, endPoint x: 963, endPoint y: 351, distance: 15.2
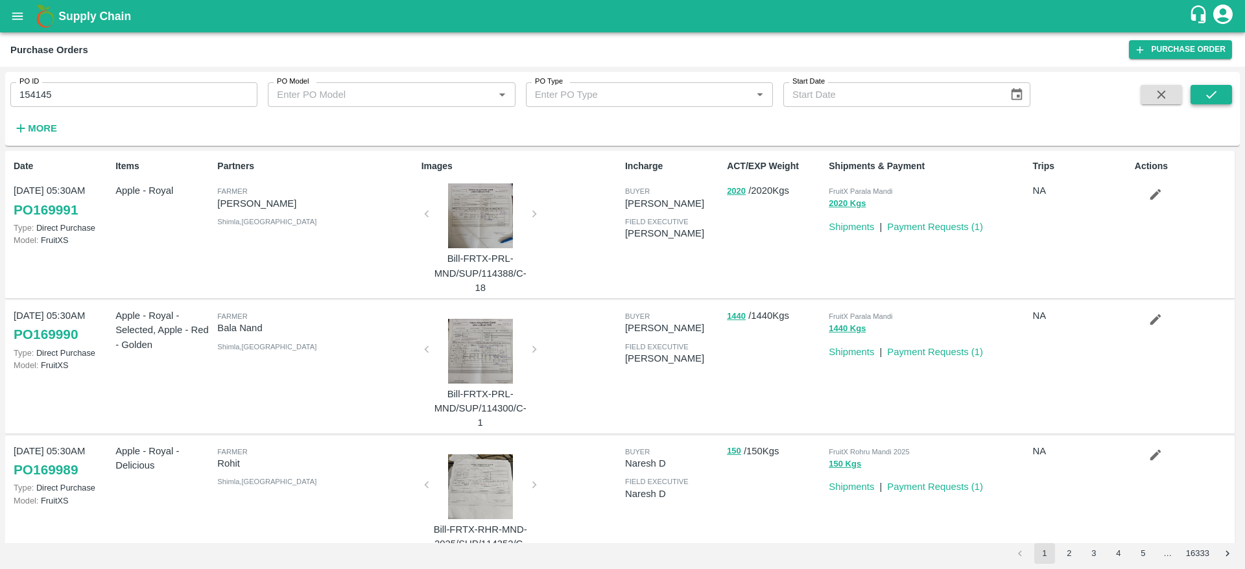
click at [1219, 89] on button "submit" at bounding box center [1210, 94] width 41 height 19
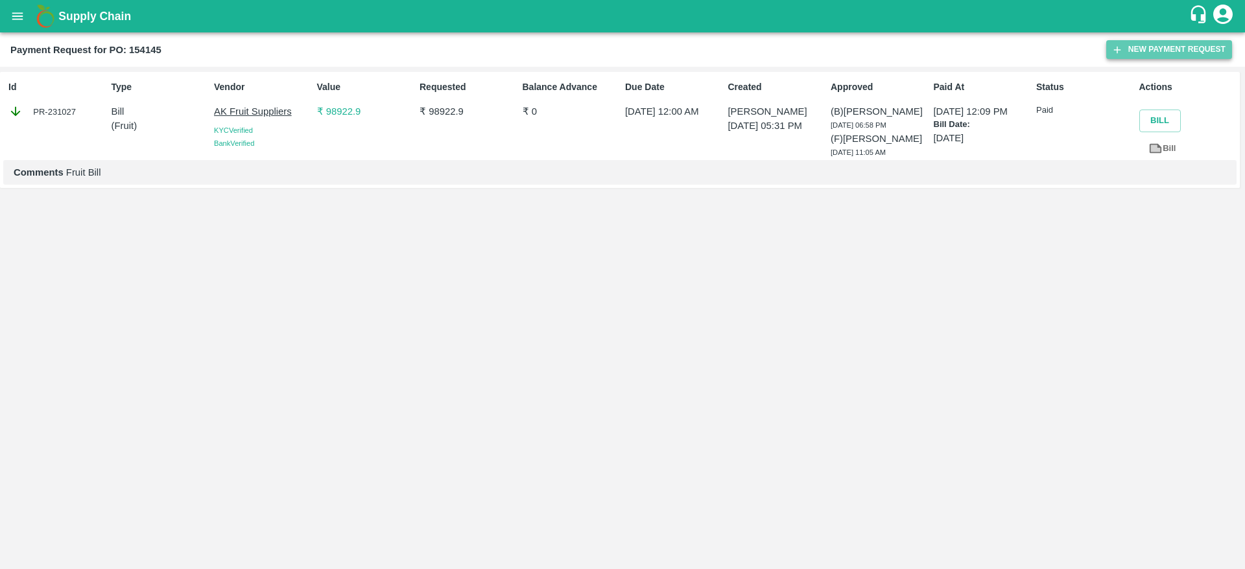
click at [1154, 47] on button "New Payment Request" at bounding box center [1169, 49] width 126 height 19
click at [61, 117] on div "PR-231027" at bounding box center [56, 111] width 97 height 14
click at [62, 114] on div "PR-231027" at bounding box center [56, 111] width 97 height 14
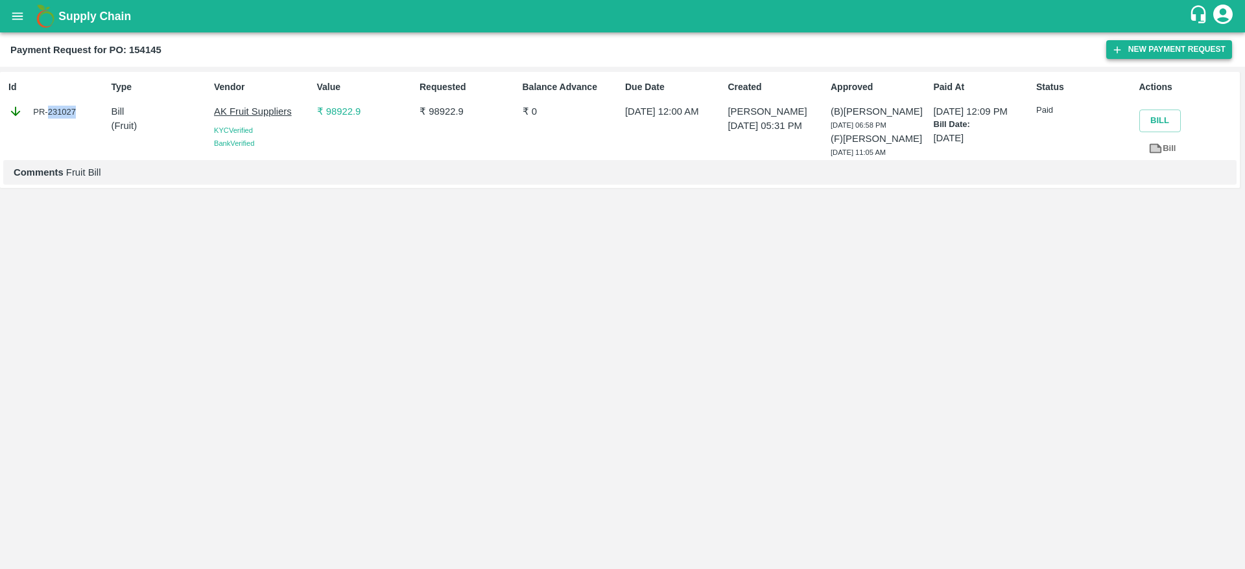
click at [1151, 51] on button "New Payment Request" at bounding box center [1169, 49] width 126 height 19
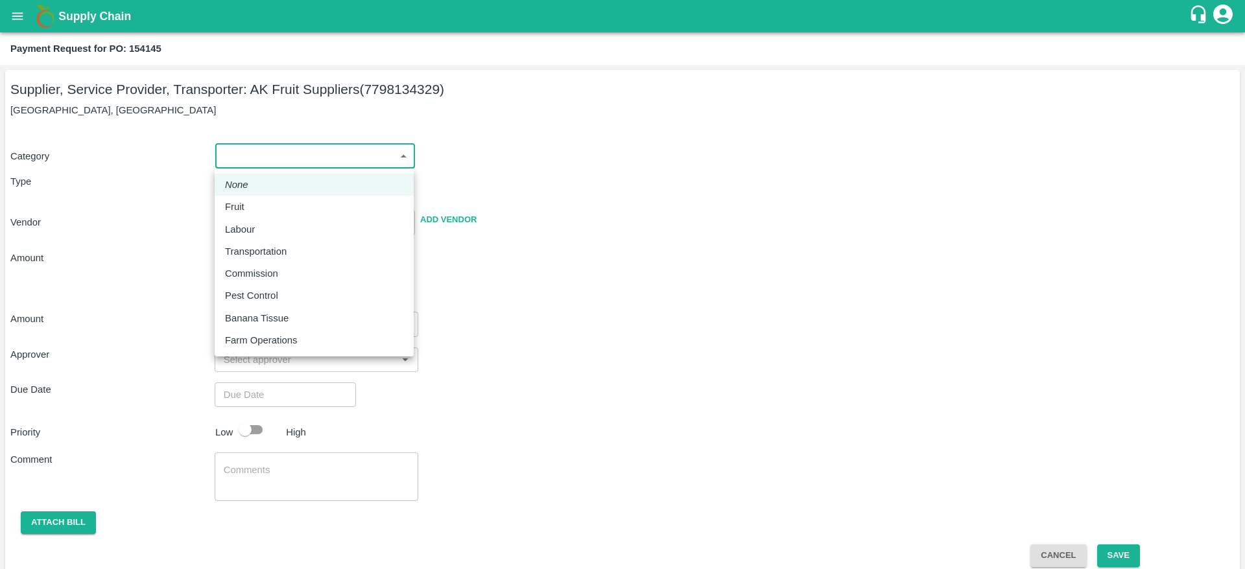
click at [318, 165] on body "Supply Chain Payment Request for PO: 154145 Supplier, Service Provider, Transpo…" at bounding box center [622, 284] width 1245 height 569
click at [252, 200] on div "Fruit" at bounding box center [314, 207] width 178 height 14
type input "1"
type input "AK Fruit Suppliers - 7798134329(Supplier, Service Provider, Transporter)"
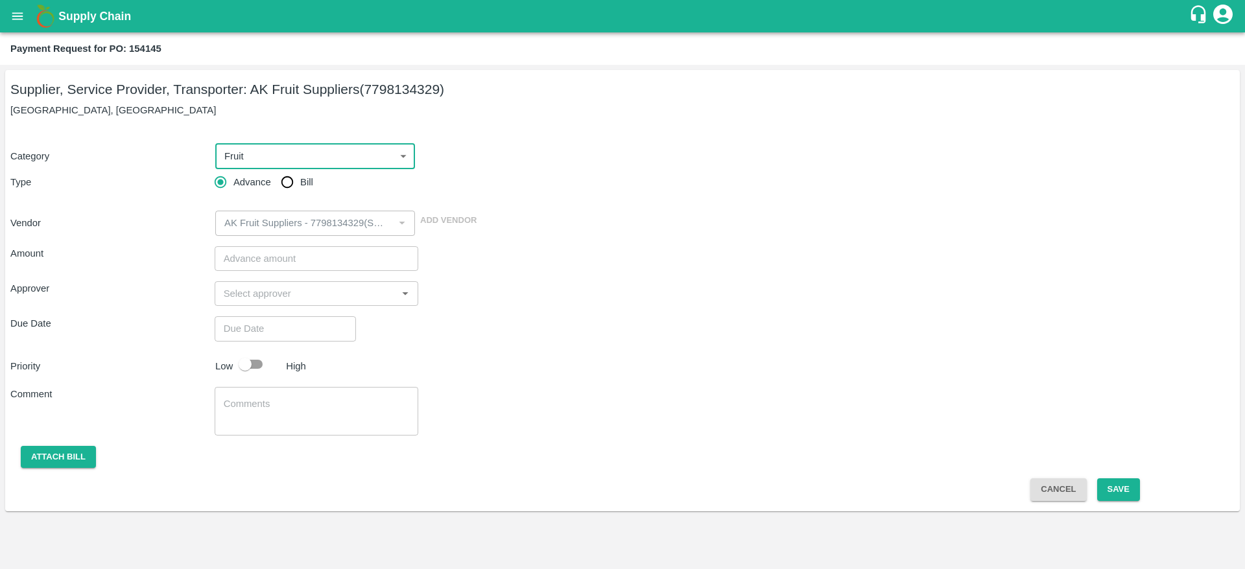
click at [281, 182] on input "Bill" at bounding box center [287, 182] width 26 height 26
radio input "true"
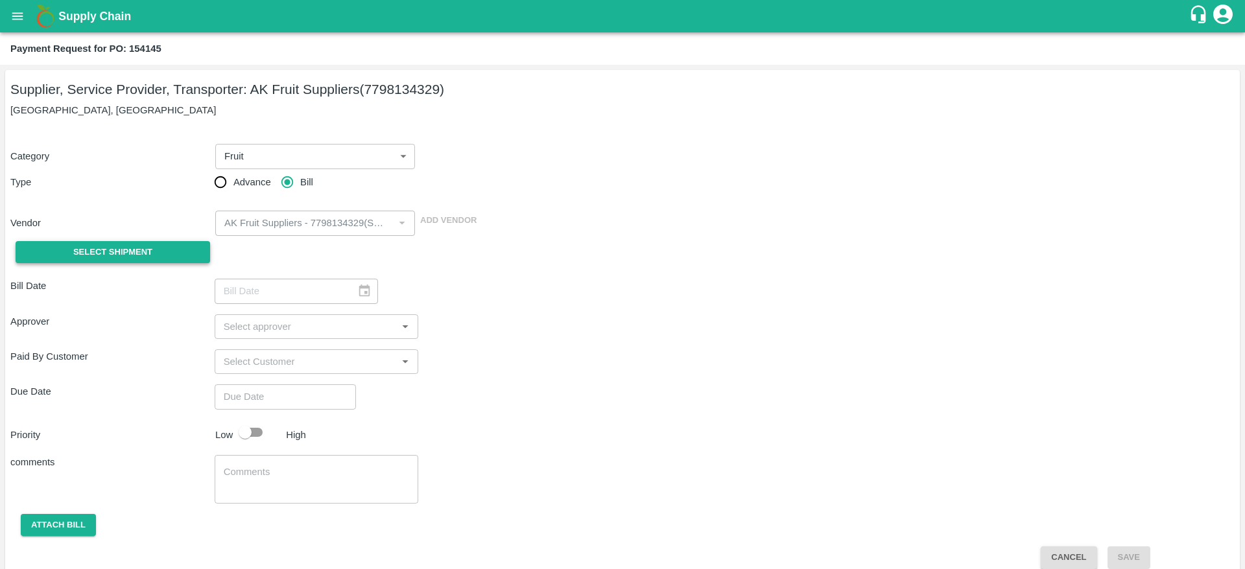
click at [128, 252] on span "Select Shipment" at bounding box center [112, 252] width 79 height 15
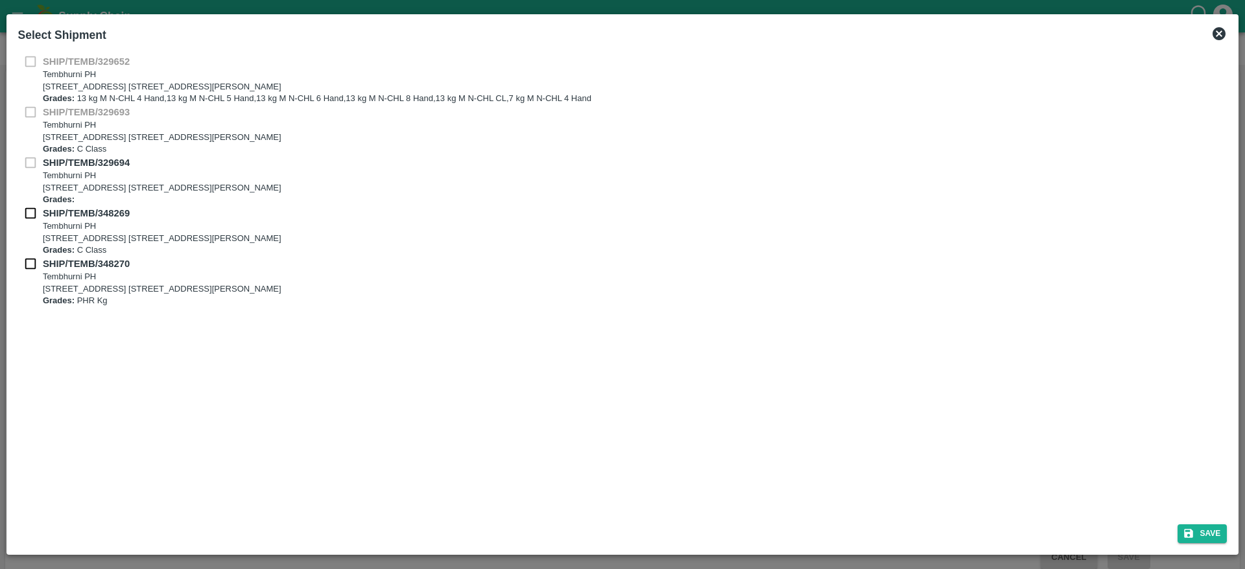
click at [29, 216] on input "checkbox" at bounding box center [30, 213] width 25 height 14
checkbox input "true"
click at [30, 258] on input "checkbox" at bounding box center [30, 264] width 25 height 14
checkbox input "true"
click at [1199, 528] on button "Save" at bounding box center [1201, 534] width 49 height 19
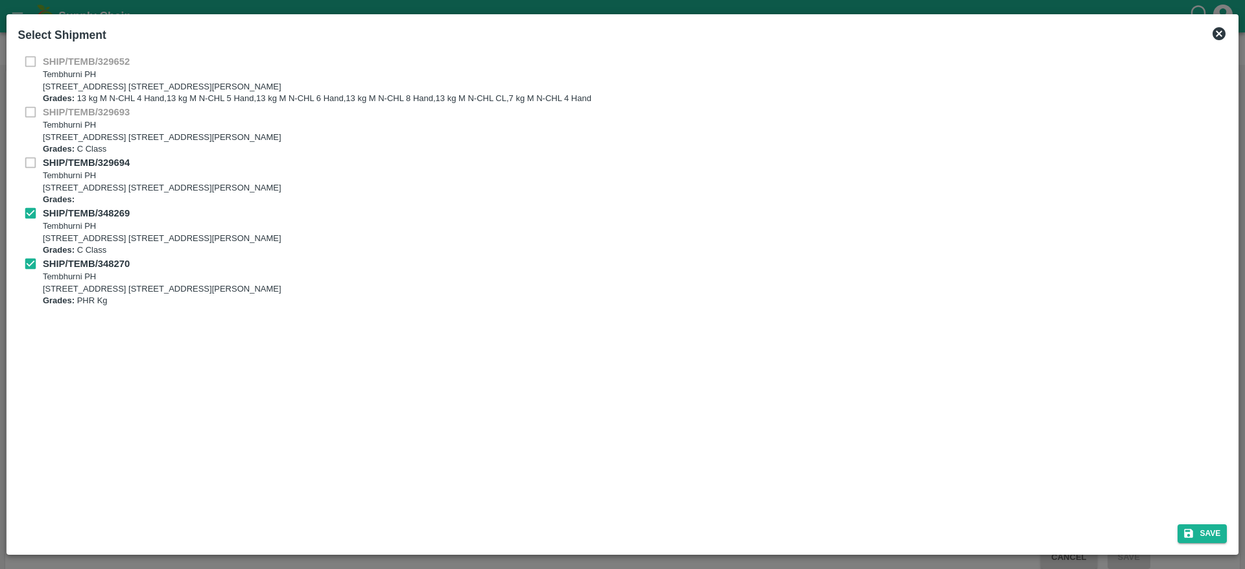
type input "[DATE]"
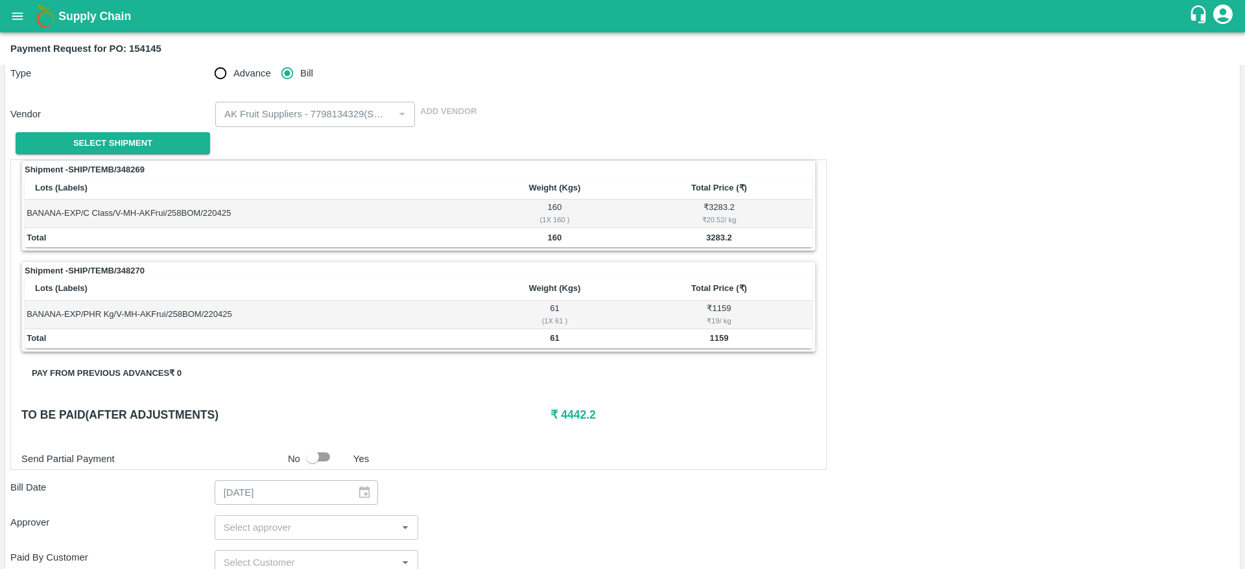
scroll to position [195, 0]
